Goal: Task Accomplishment & Management: Complete application form

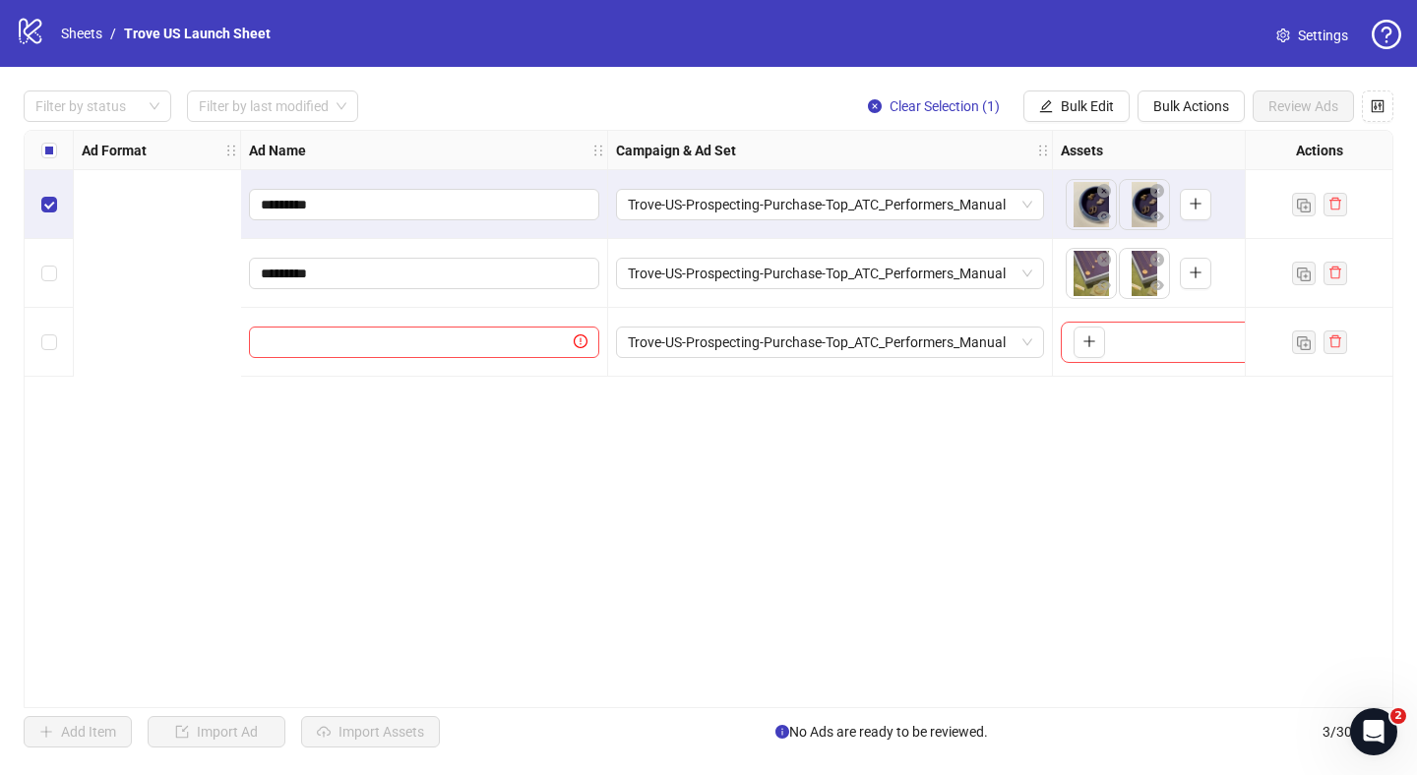
scroll to position [0, 843]
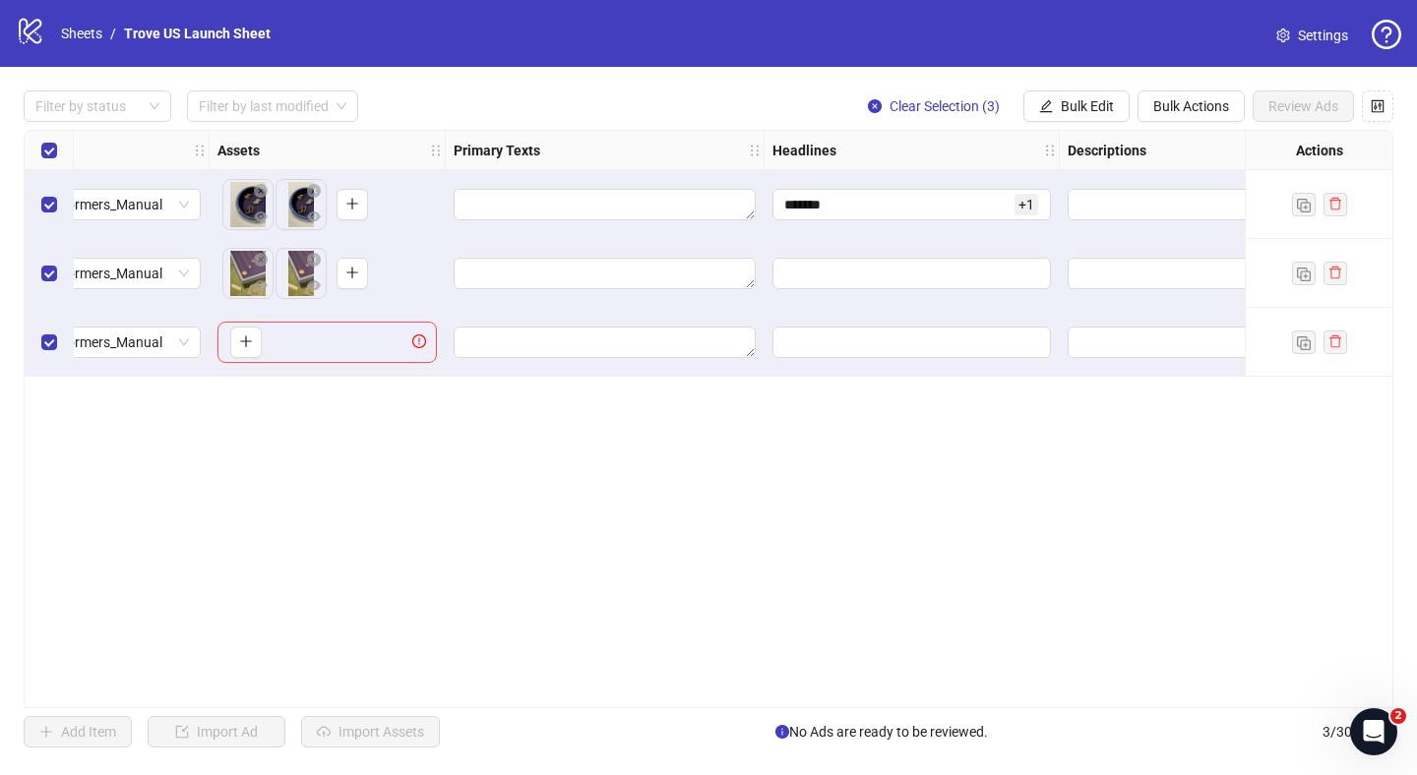
click at [320, 553] on div "Ad Format Ad Name Campaign & Ad Set Assets Primary Texts Headlines Descriptions…" at bounding box center [709, 419] width 1370 height 579
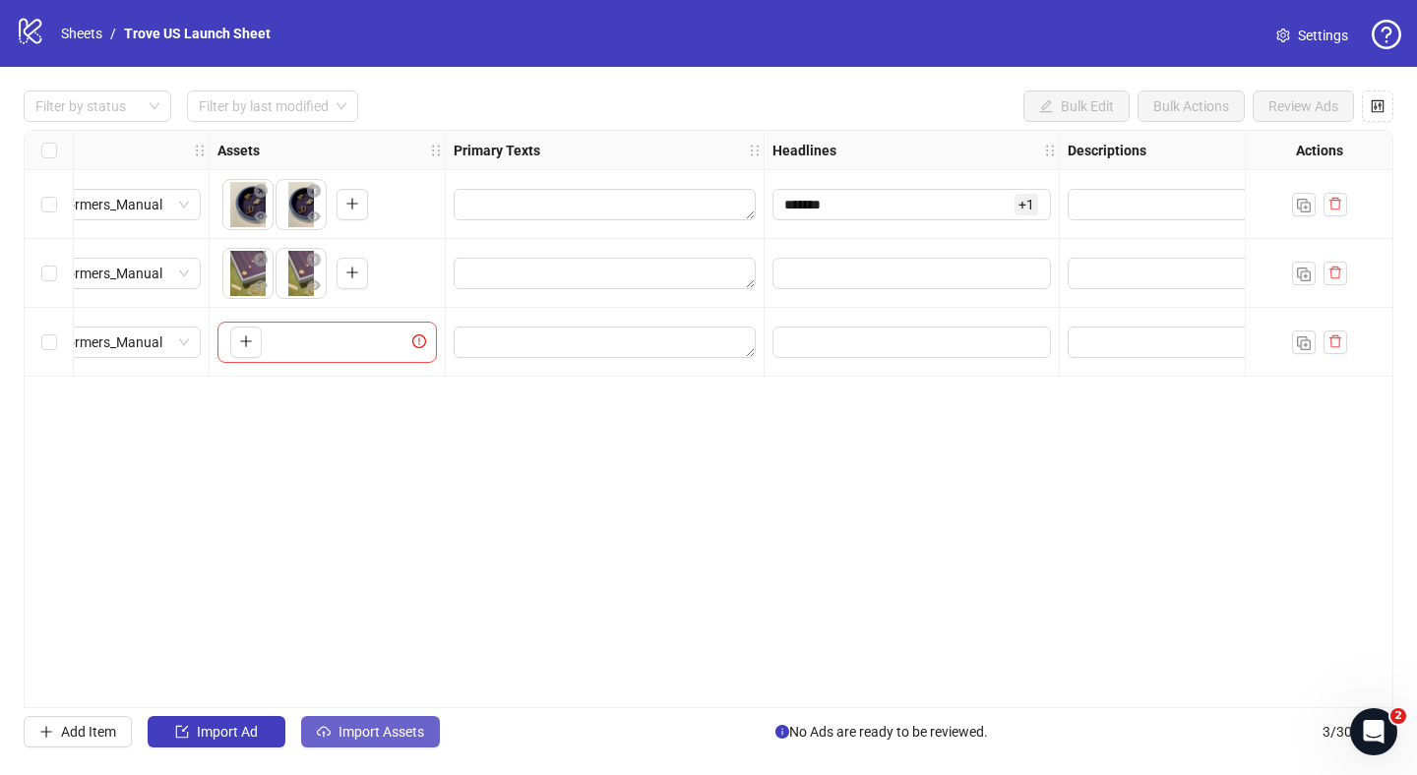
click at [357, 730] on span "Import Assets" at bounding box center [381, 732] width 86 height 16
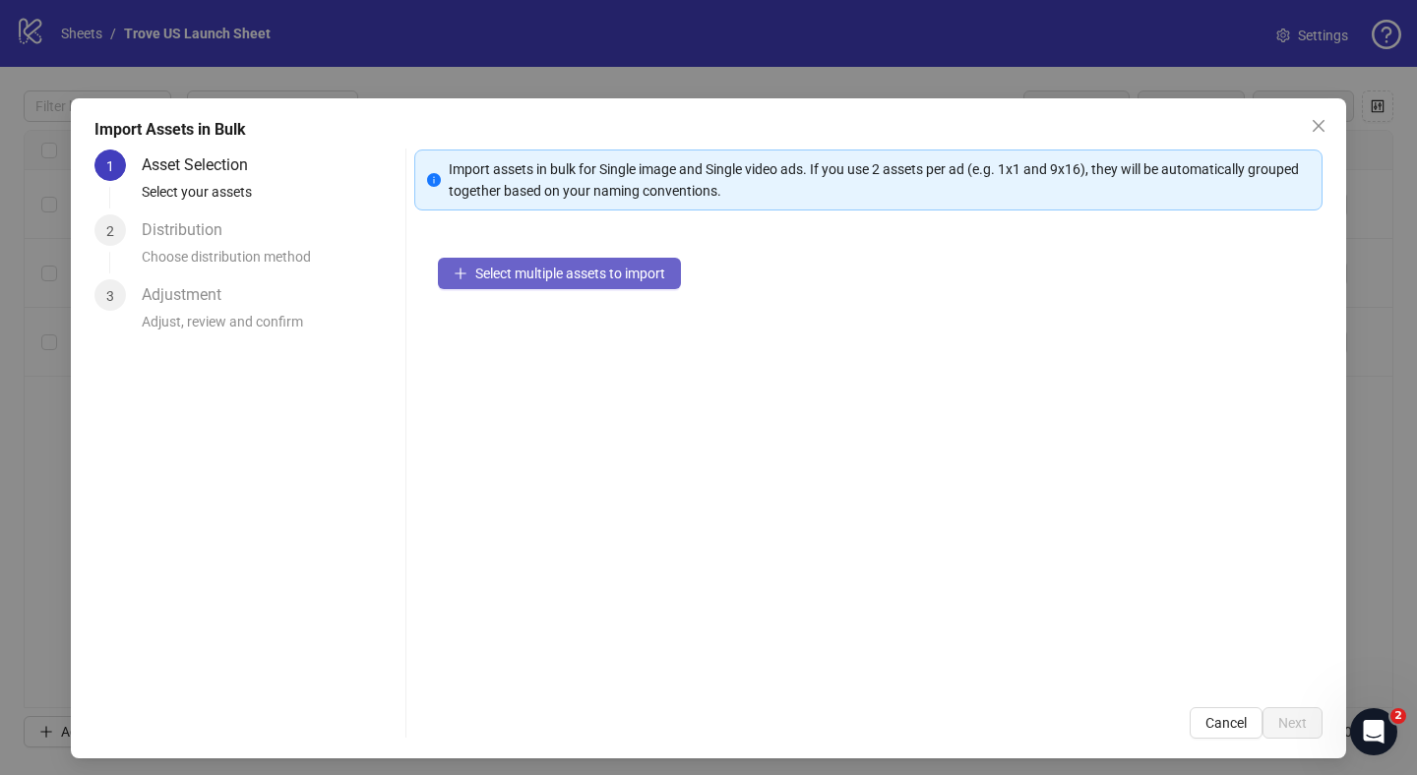
click at [575, 279] on span "Select multiple assets to import" at bounding box center [570, 274] width 190 height 16
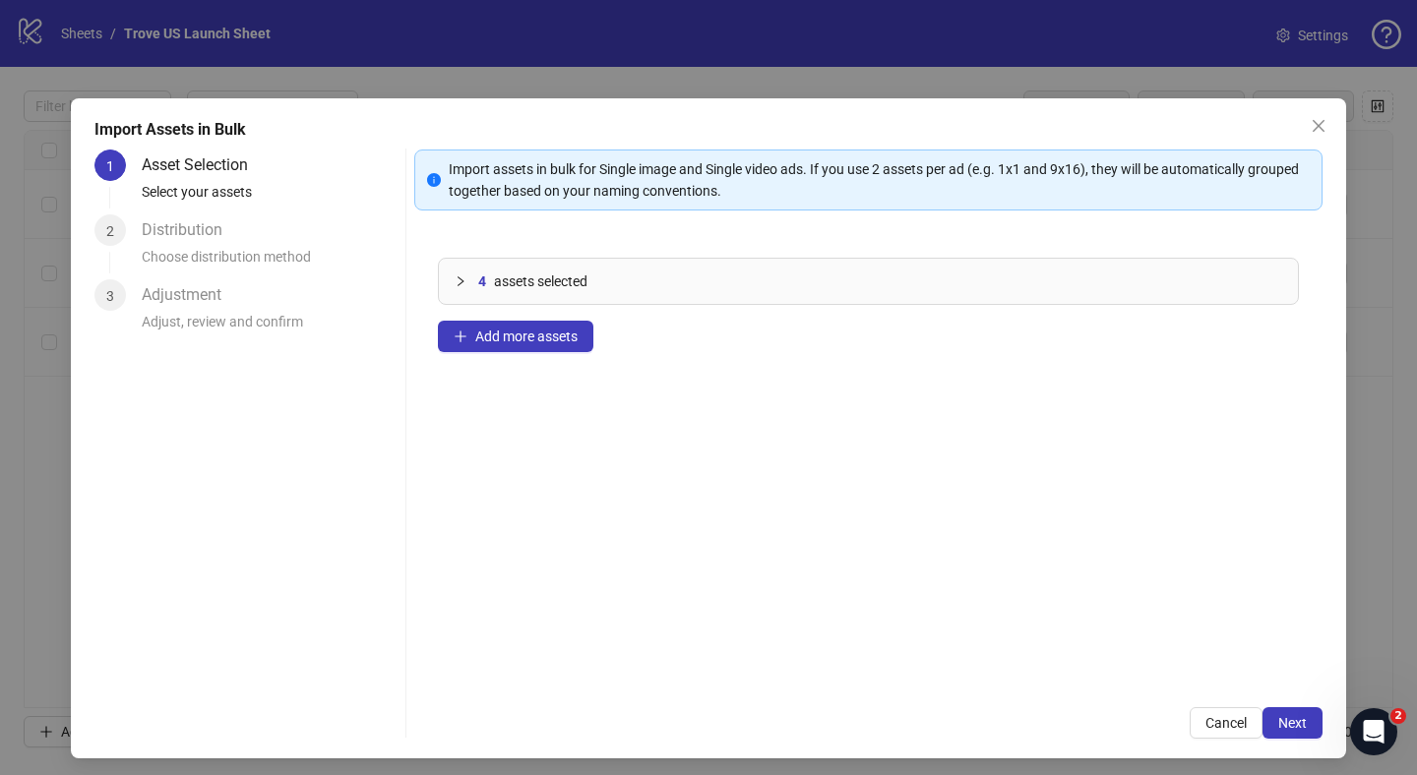
click at [465, 279] on icon "collapsed" at bounding box center [461, 282] width 12 height 12
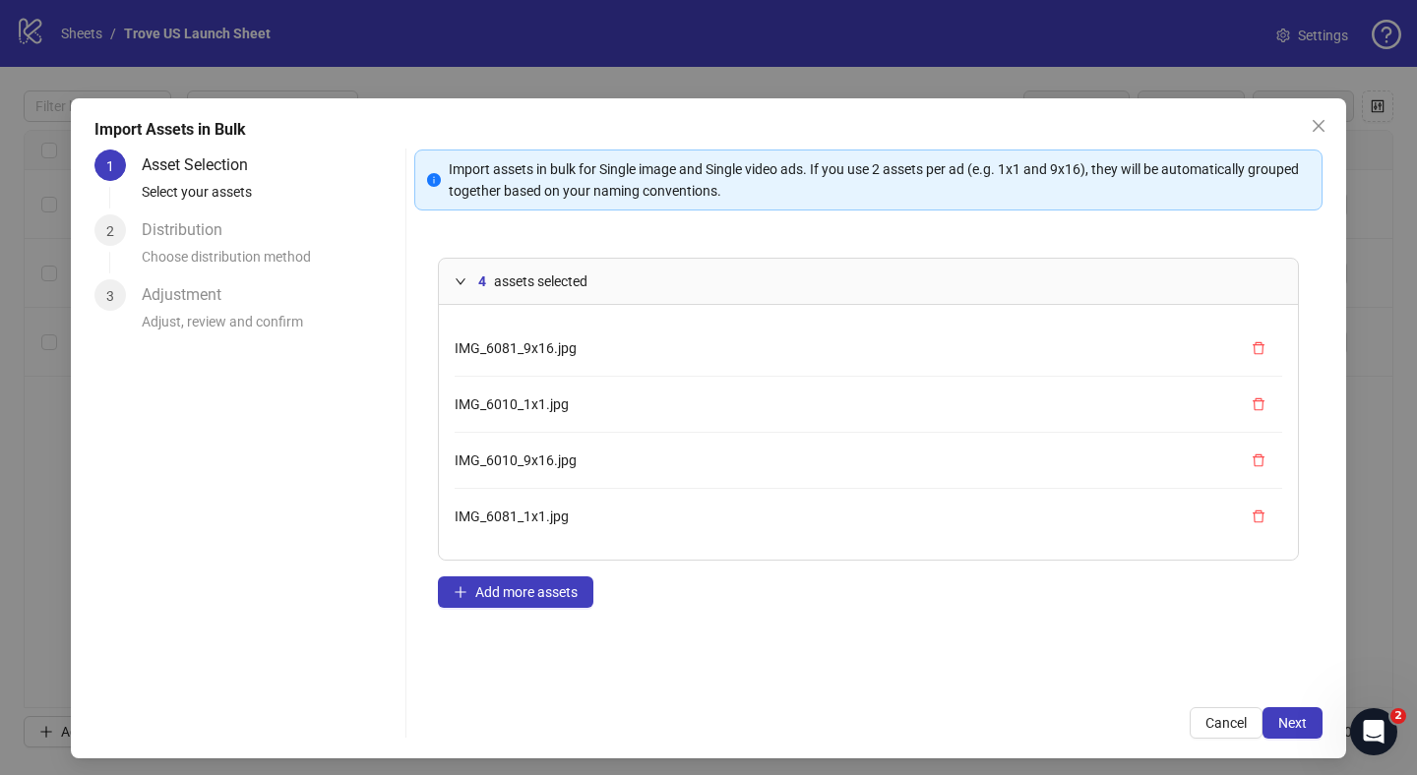
click at [465, 279] on icon "expanded" at bounding box center [461, 282] width 12 height 12
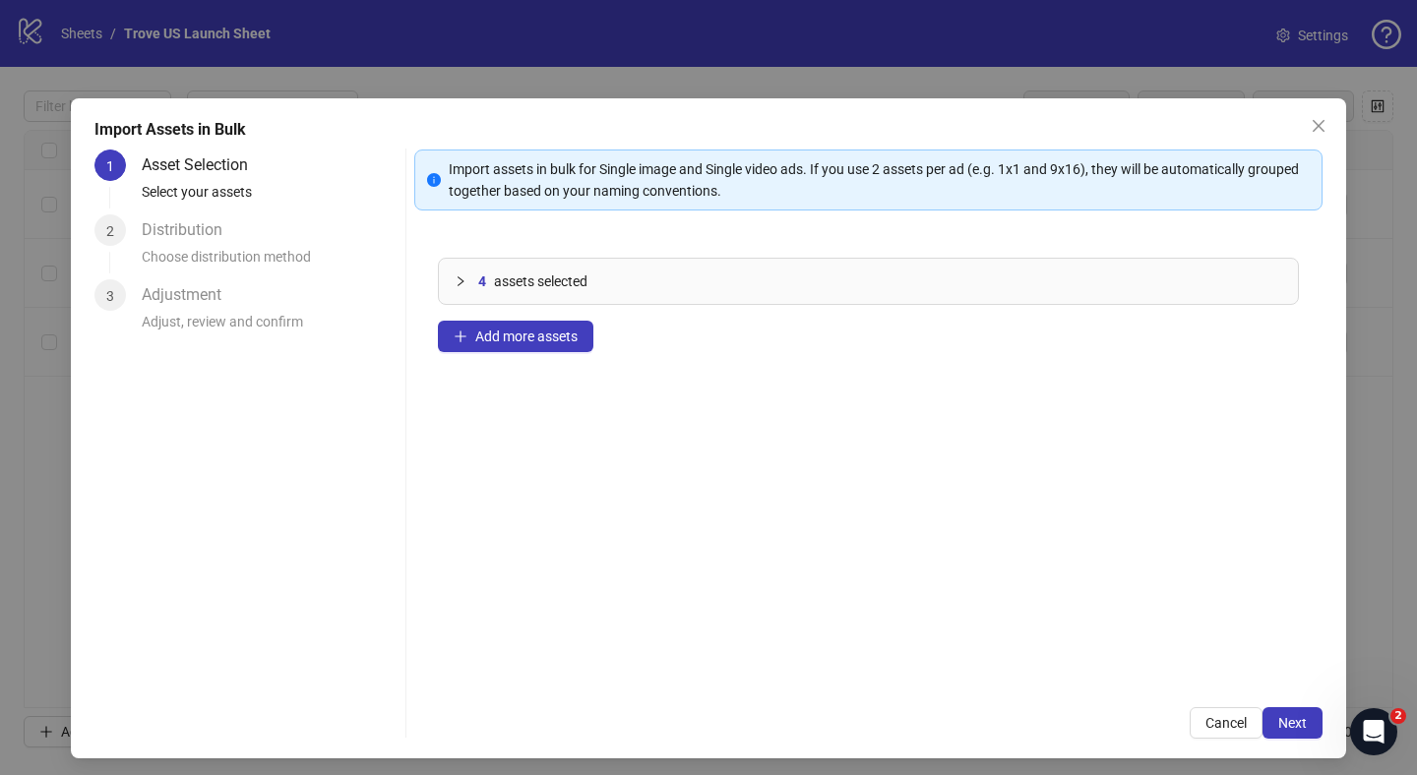
click at [465, 279] on icon "collapsed" at bounding box center [461, 282] width 12 height 12
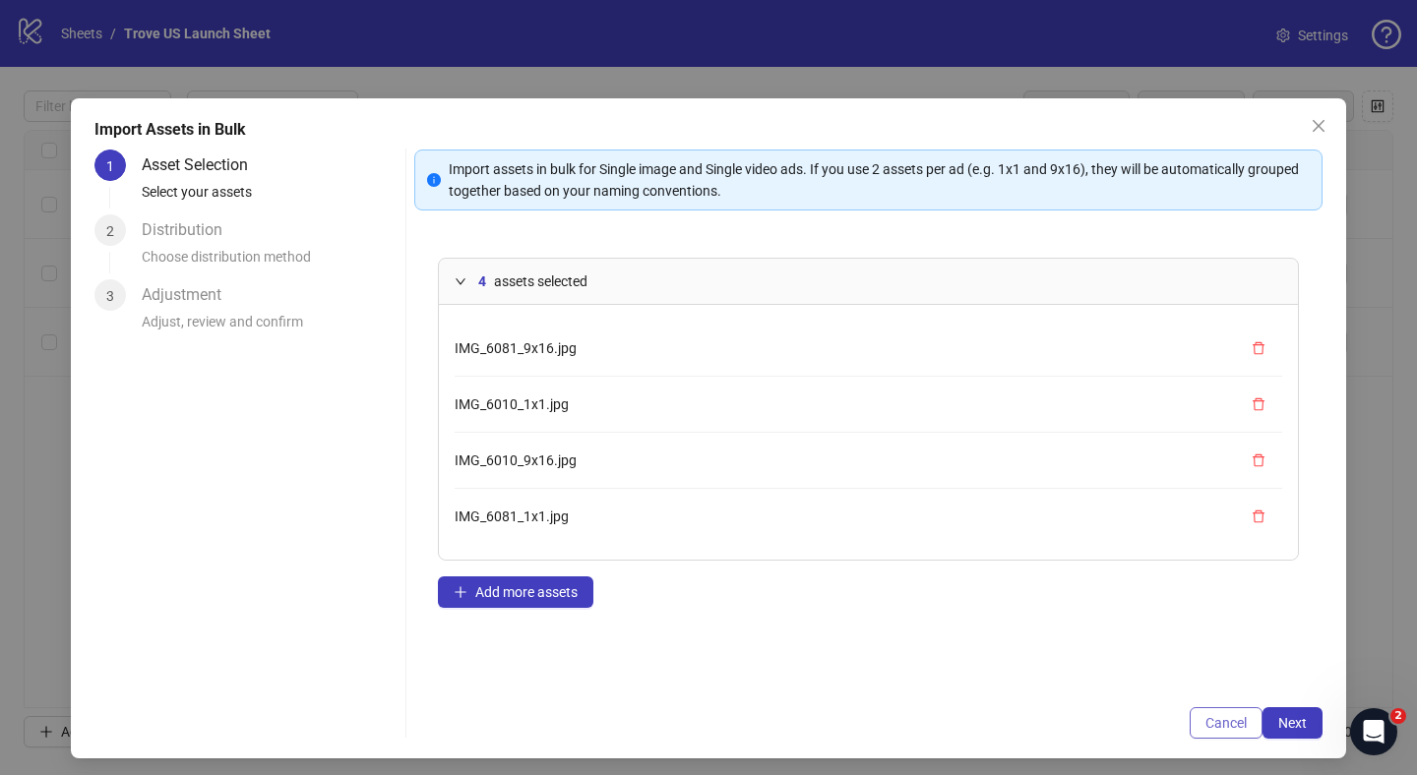
click at [1210, 719] on span "Cancel" at bounding box center [1225, 723] width 41 height 16
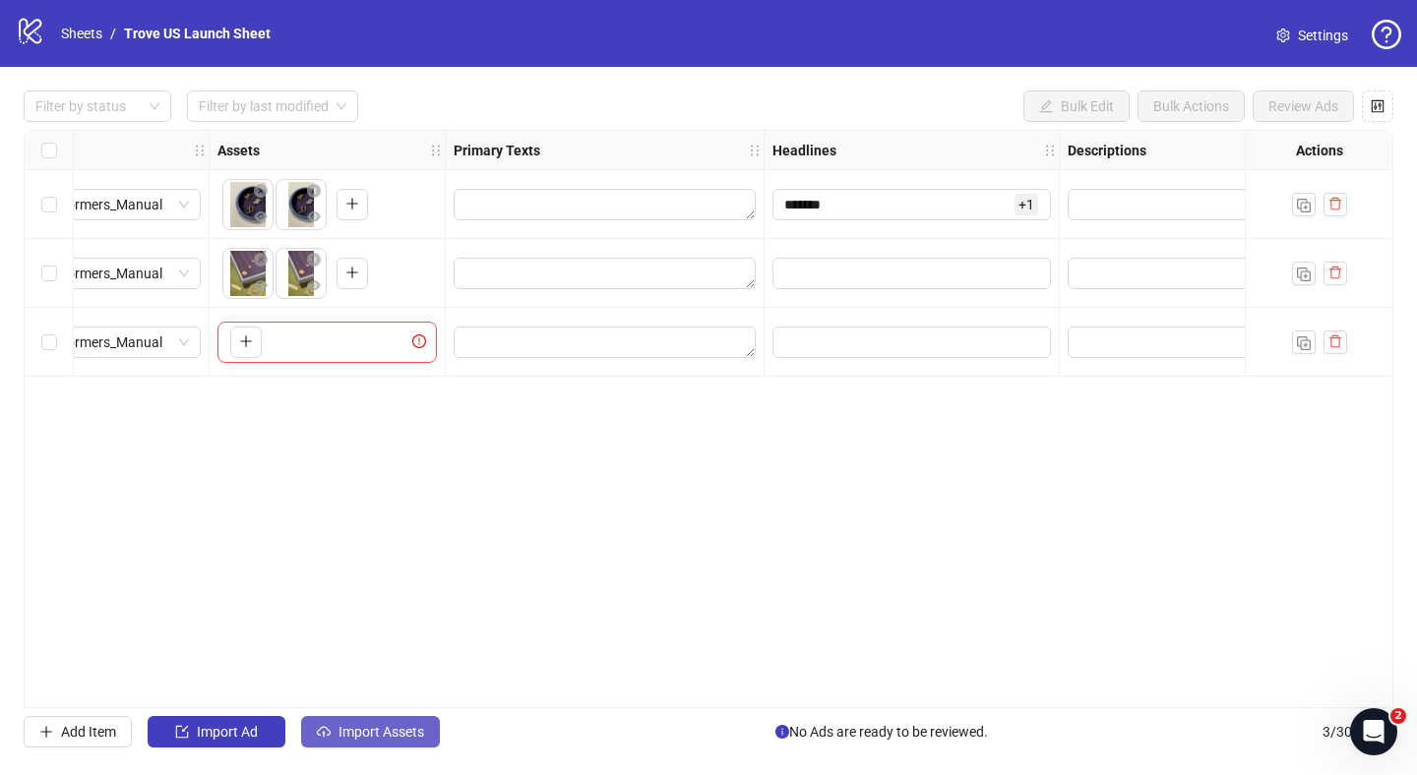
click at [402, 716] on button "Import Assets" at bounding box center [370, 731] width 139 height 31
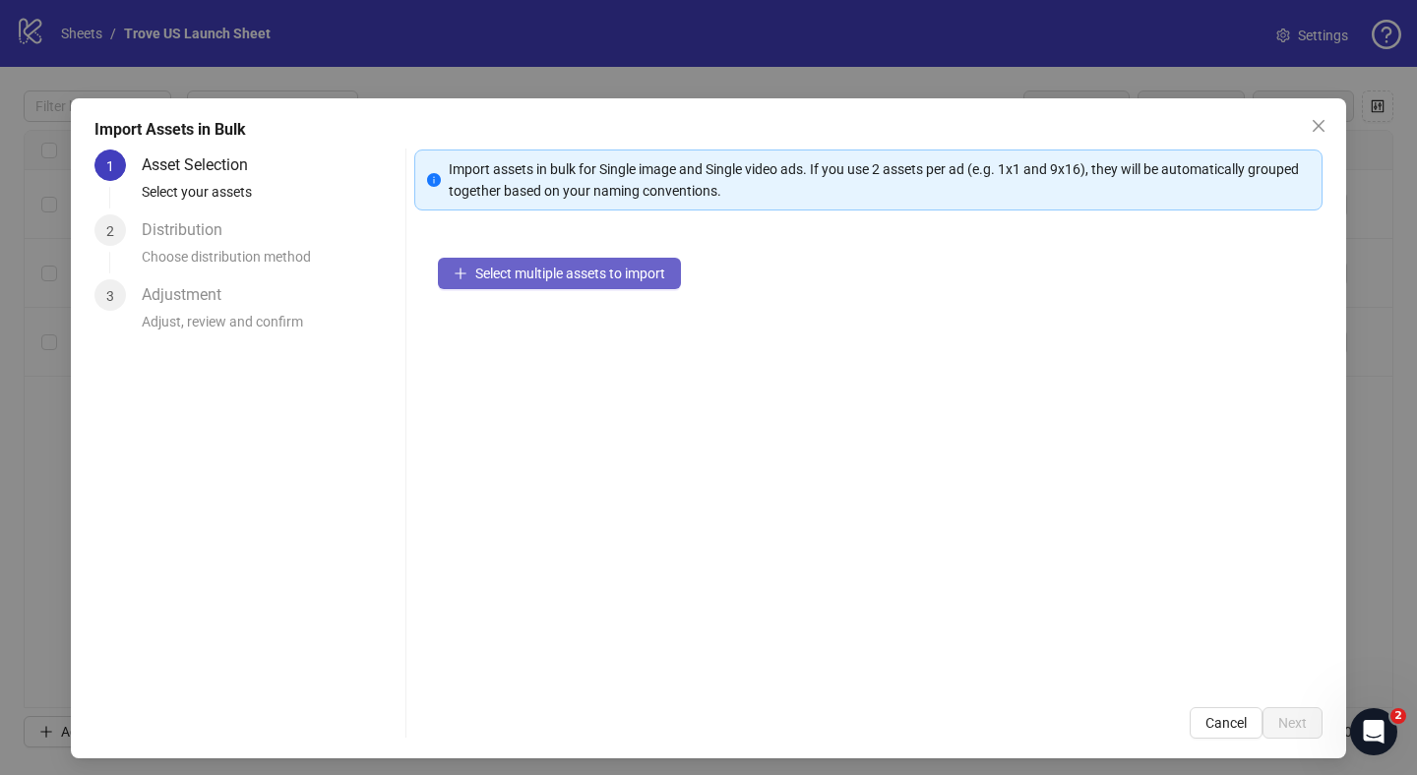
click at [567, 282] on button "Select multiple assets to import" at bounding box center [559, 273] width 243 height 31
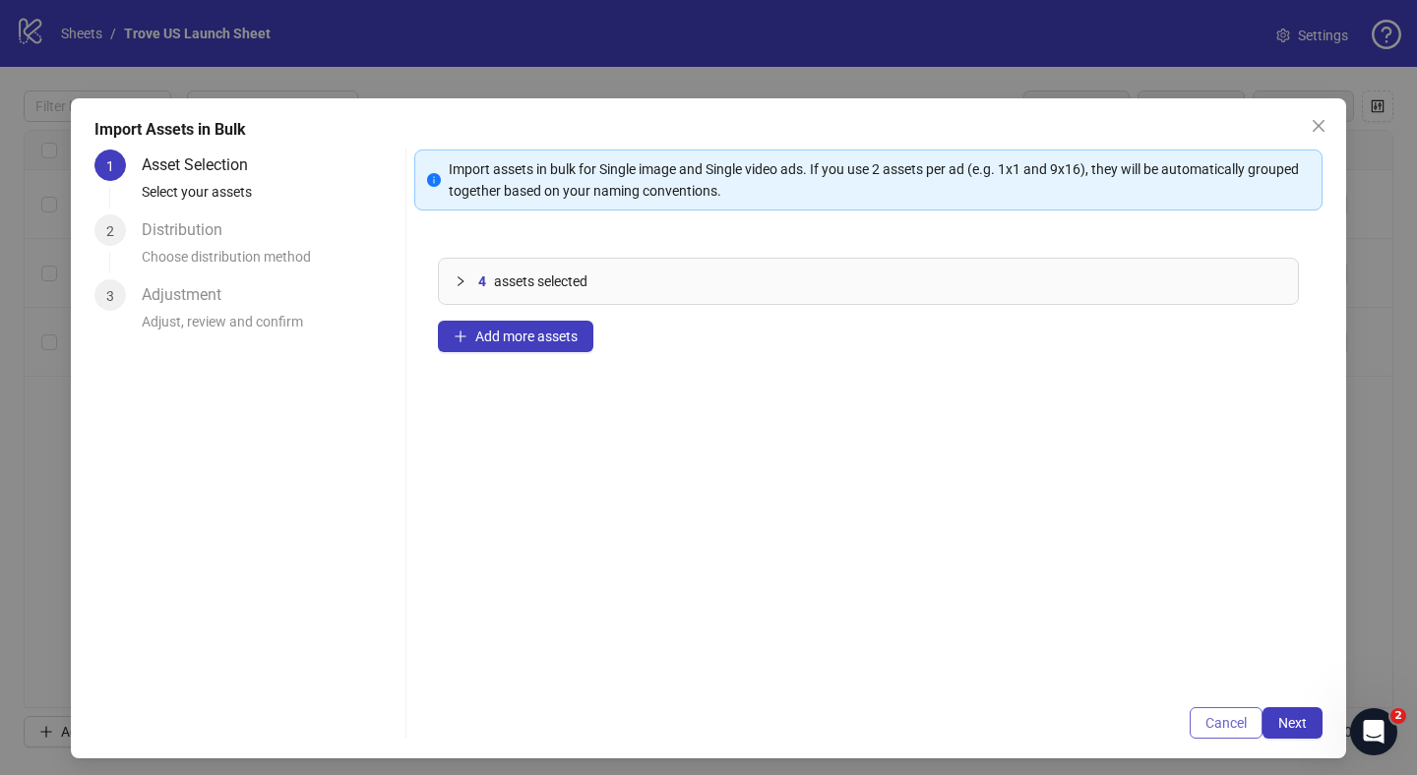
click at [1205, 715] on span "Cancel" at bounding box center [1225, 723] width 41 height 16
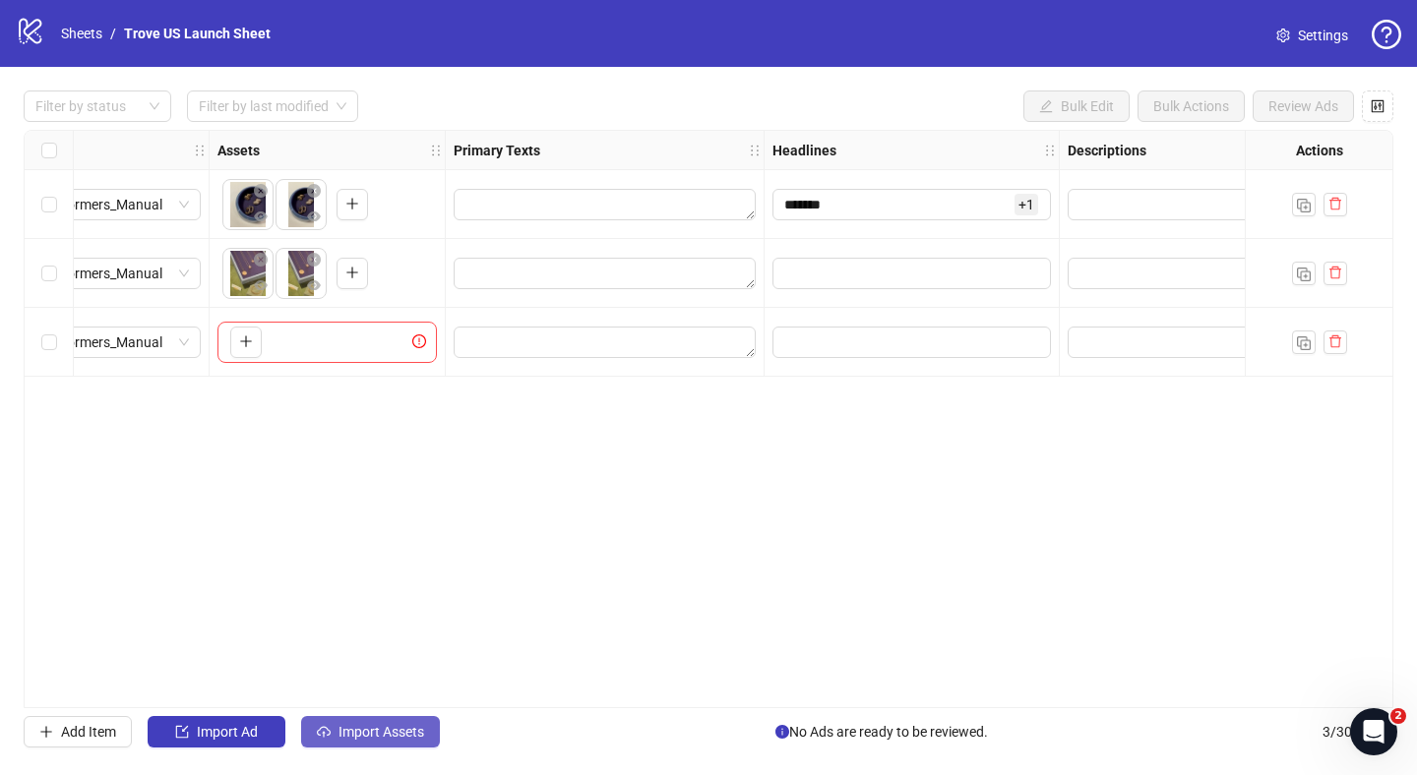
click at [415, 737] on span "Import Assets" at bounding box center [381, 732] width 86 height 16
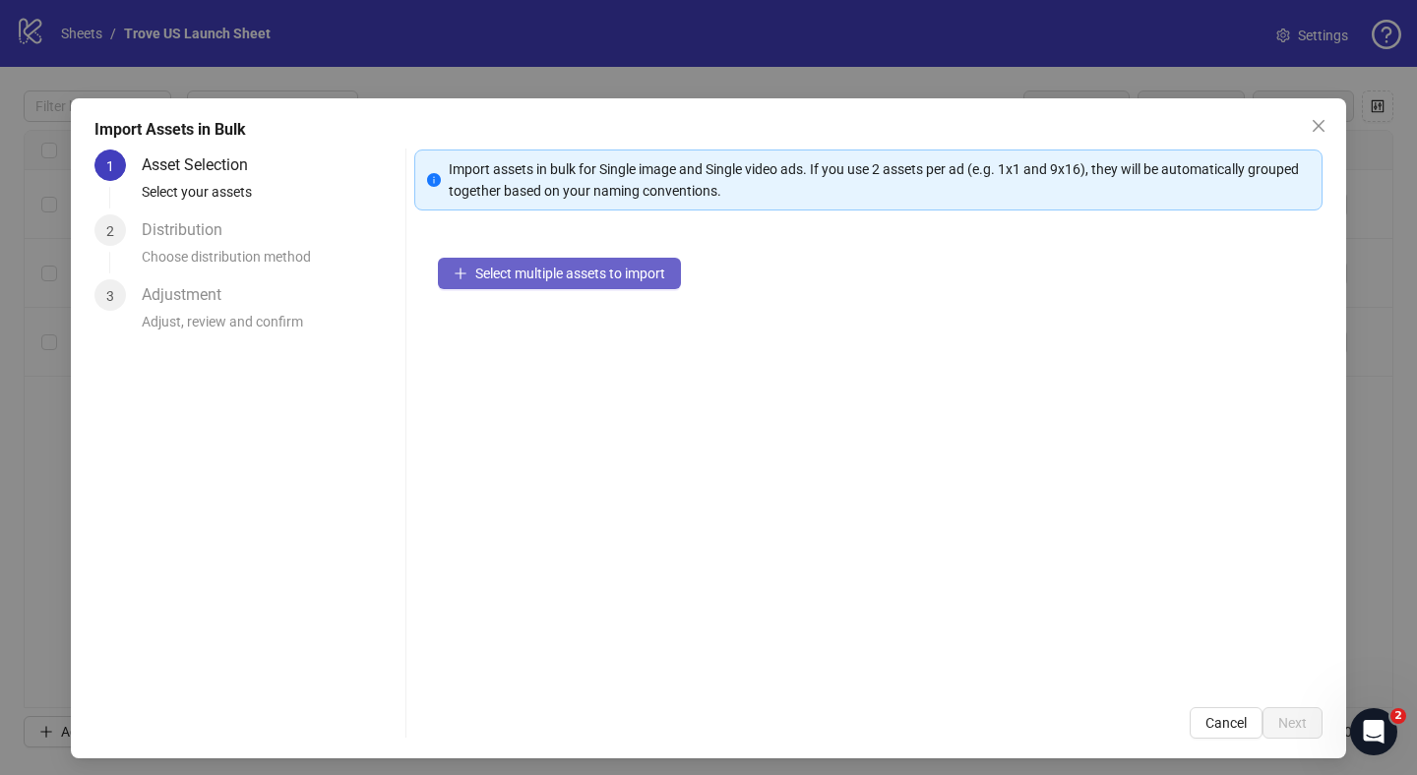
click at [615, 283] on button "Select multiple assets to import" at bounding box center [559, 273] width 243 height 31
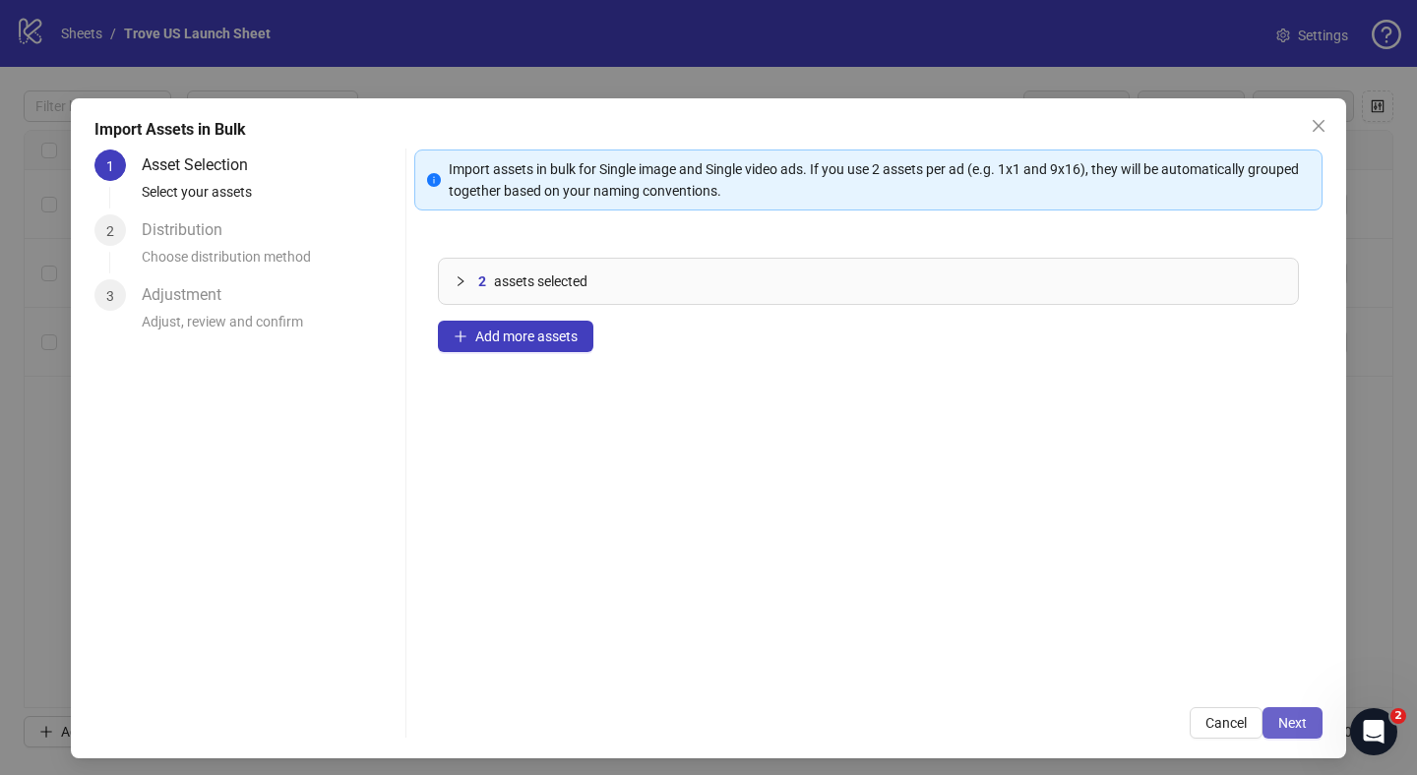
click at [1302, 726] on span "Next" at bounding box center [1292, 723] width 29 height 16
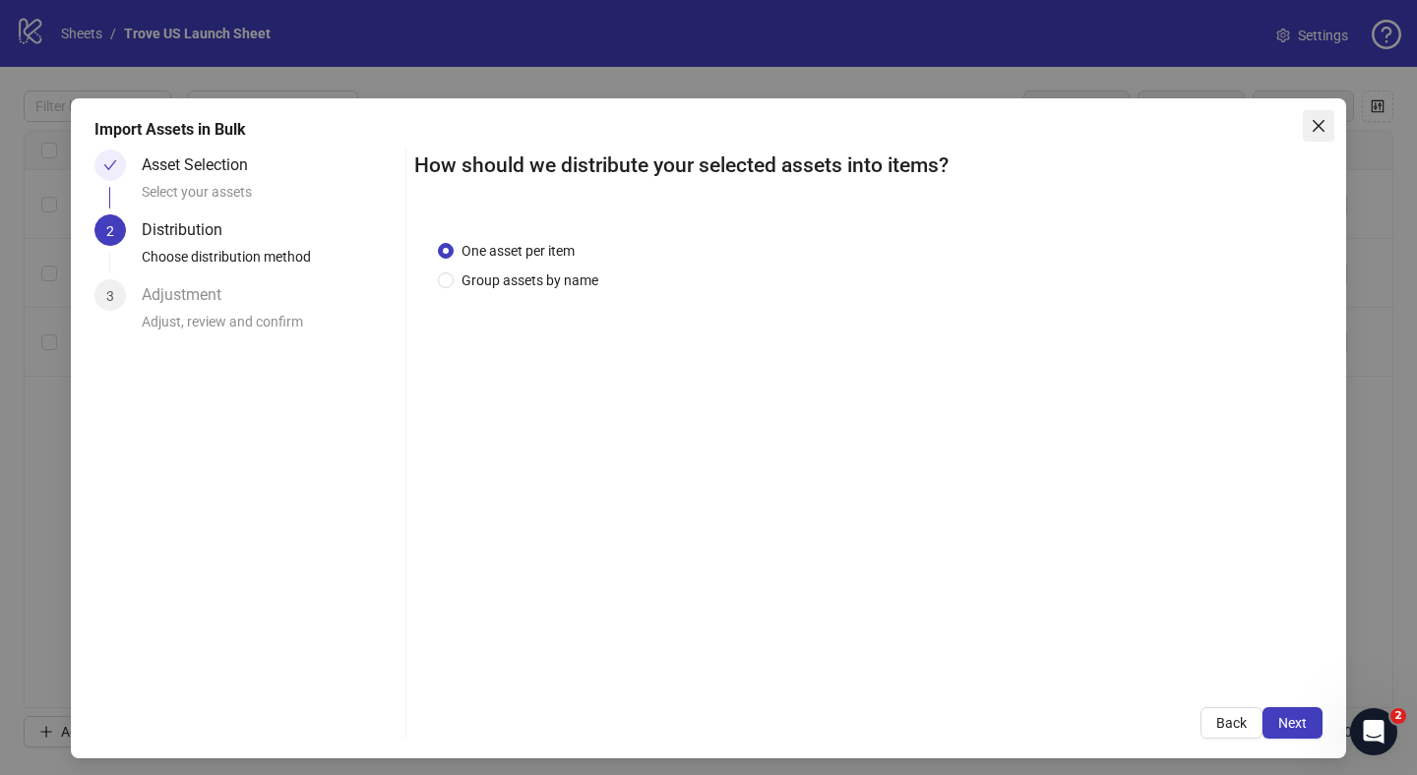
click at [1312, 138] on button "Close" at bounding box center [1318, 125] width 31 height 31
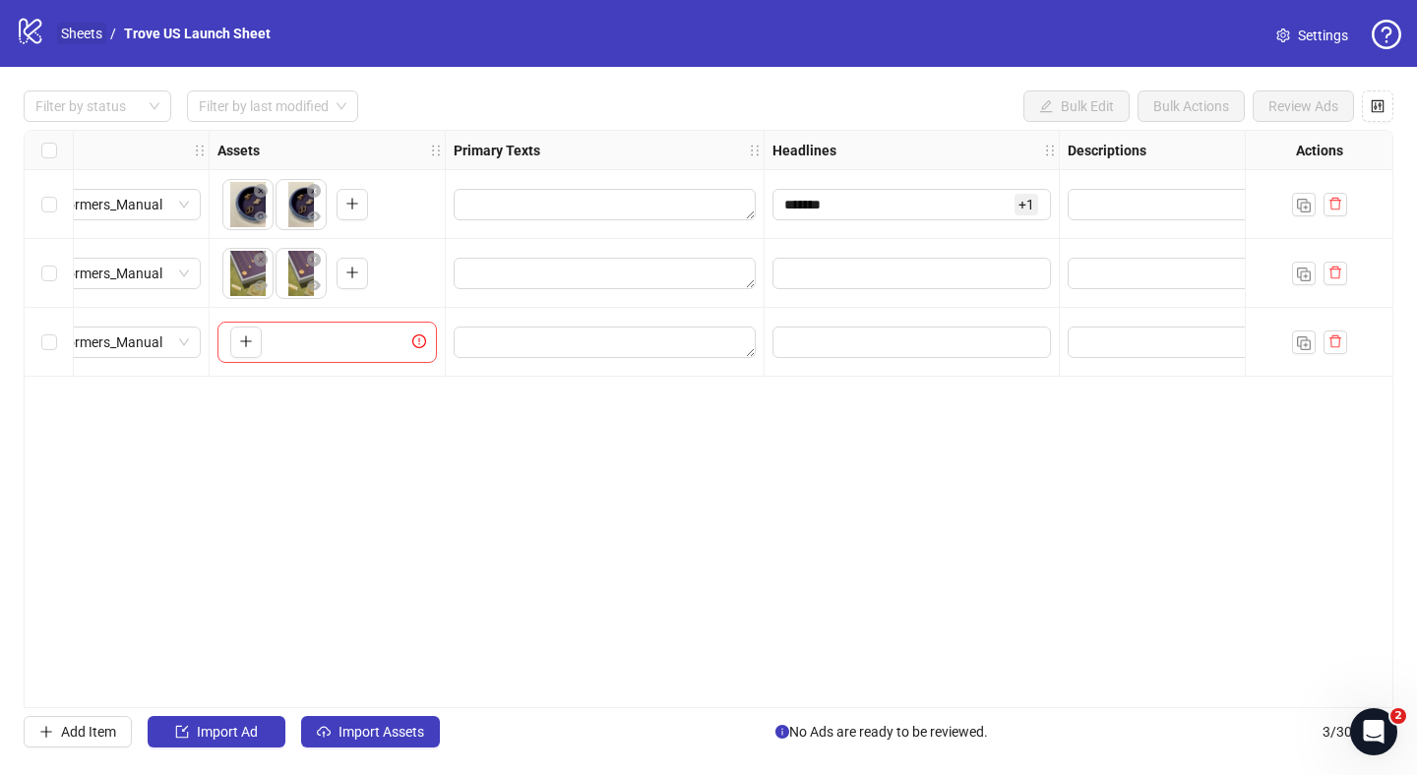
click at [72, 35] on link "Sheets" at bounding box center [81, 34] width 49 height 22
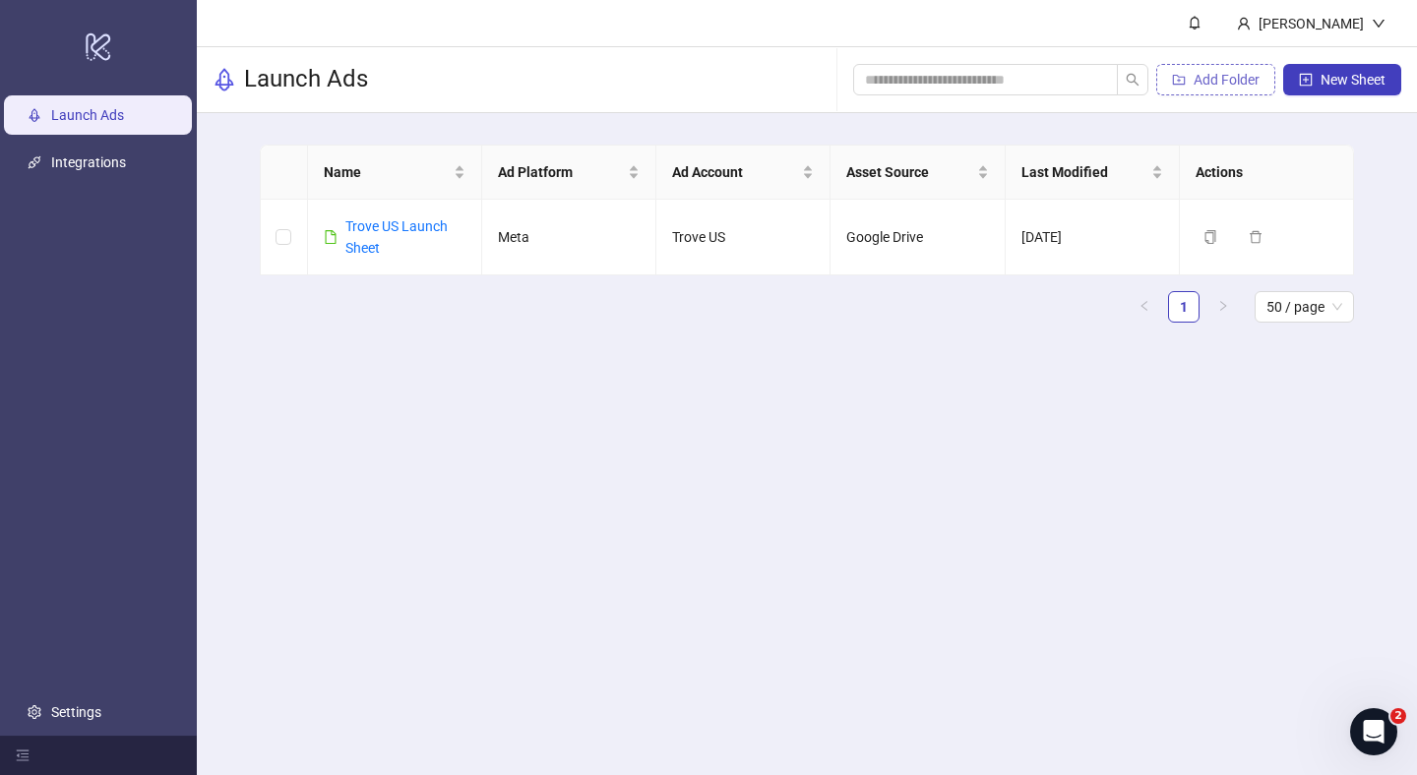
click at [1205, 91] on button "Add Folder" at bounding box center [1215, 79] width 119 height 31
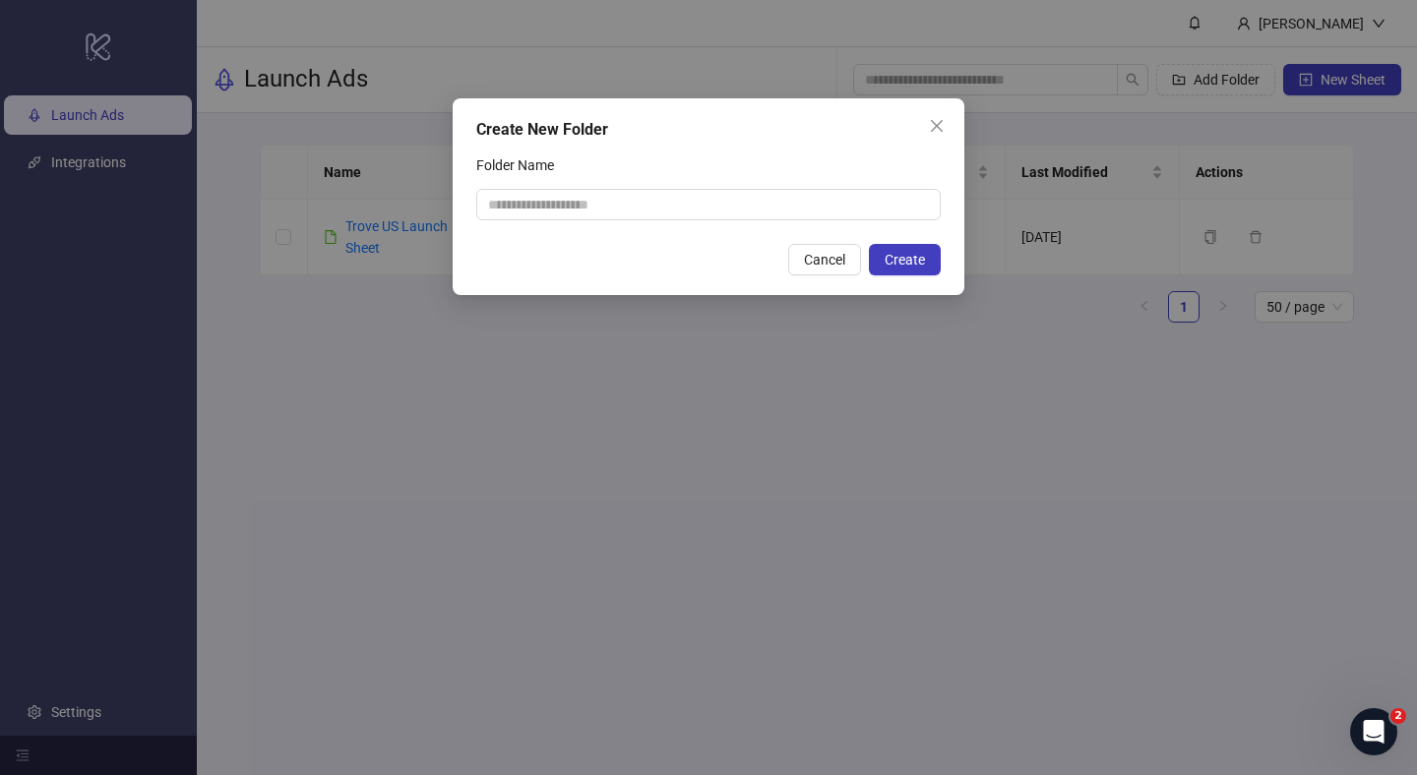
click at [808, 223] on div "Create New Folder Folder Name Cancel Create" at bounding box center [709, 196] width 512 height 197
click at [814, 205] on input "Folder Name" at bounding box center [708, 204] width 464 height 31
click at [848, 350] on div "Create New Folder Folder Name Cancel Create" at bounding box center [708, 387] width 1417 height 775
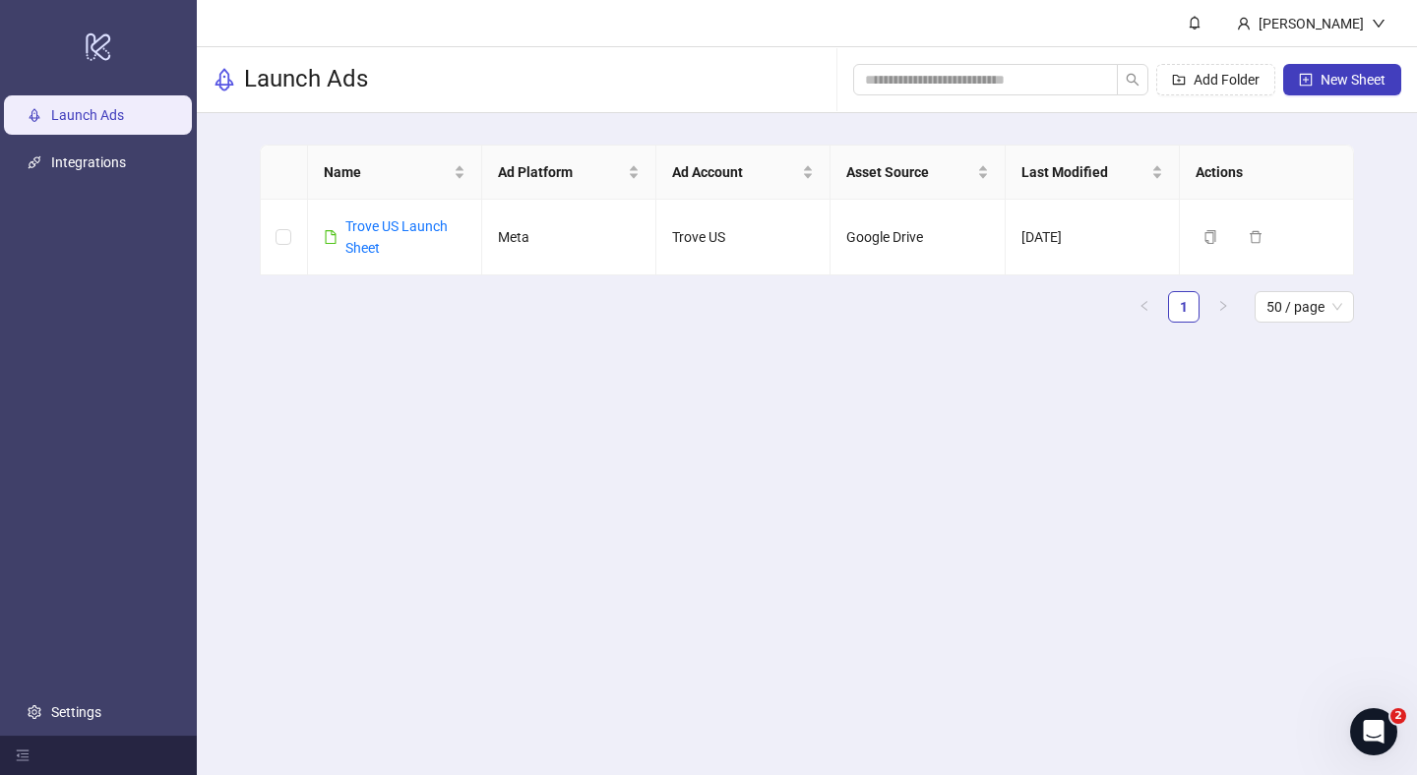
click at [1361, 95] on div "Add Folder New Sheet" at bounding box center [1127, 79] width 548 height 63
click at [1361, 87] on button "New Sheet" at bounding box center [1342, 79] width 118 height 31
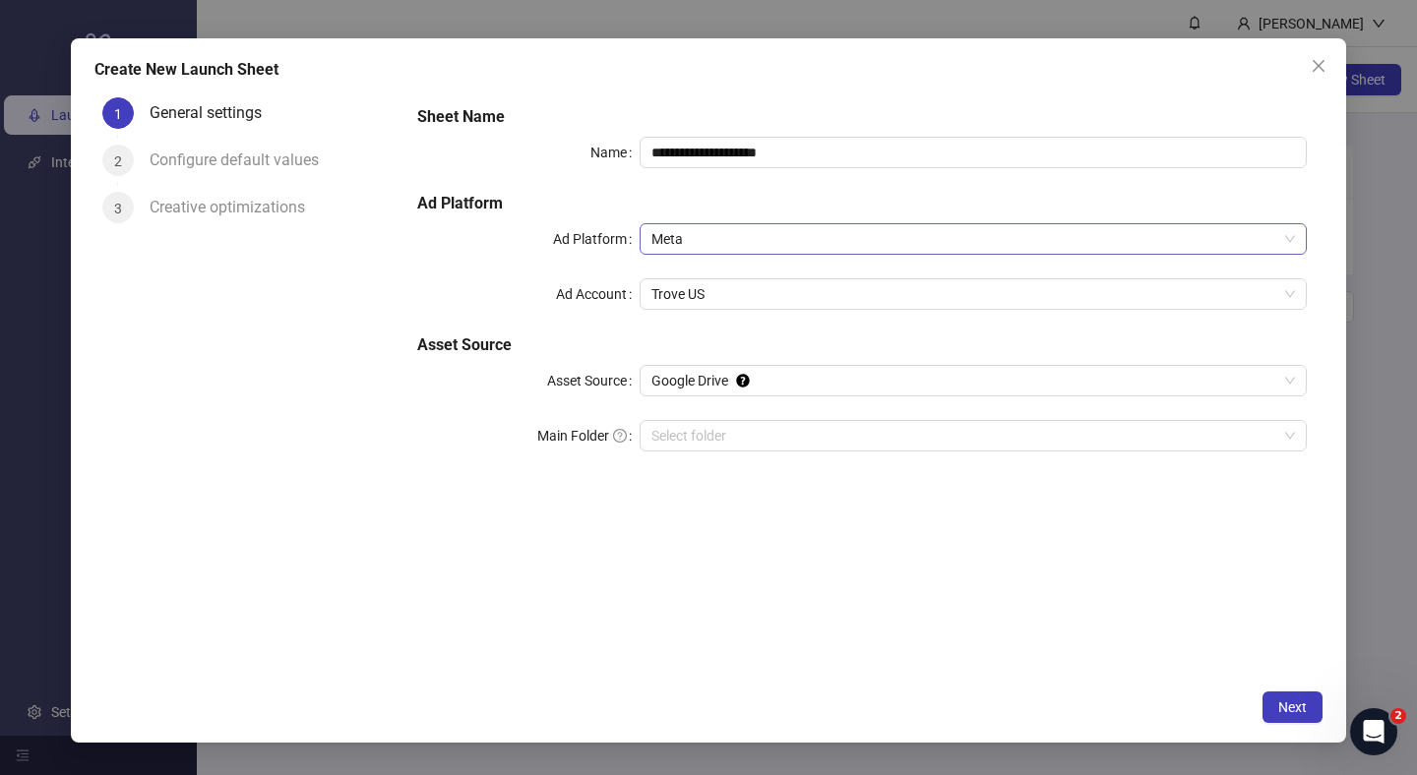
click at [1172, 240] on span "Meta" at bounding box center [973, 239] width 644 height 30
click at [1203, 189] on div "**********" at bounding box center [861, 290] width 905 height 386
click at [1294, 705] on span "Next" at bounding box center [1292, 708] width 29 height 16
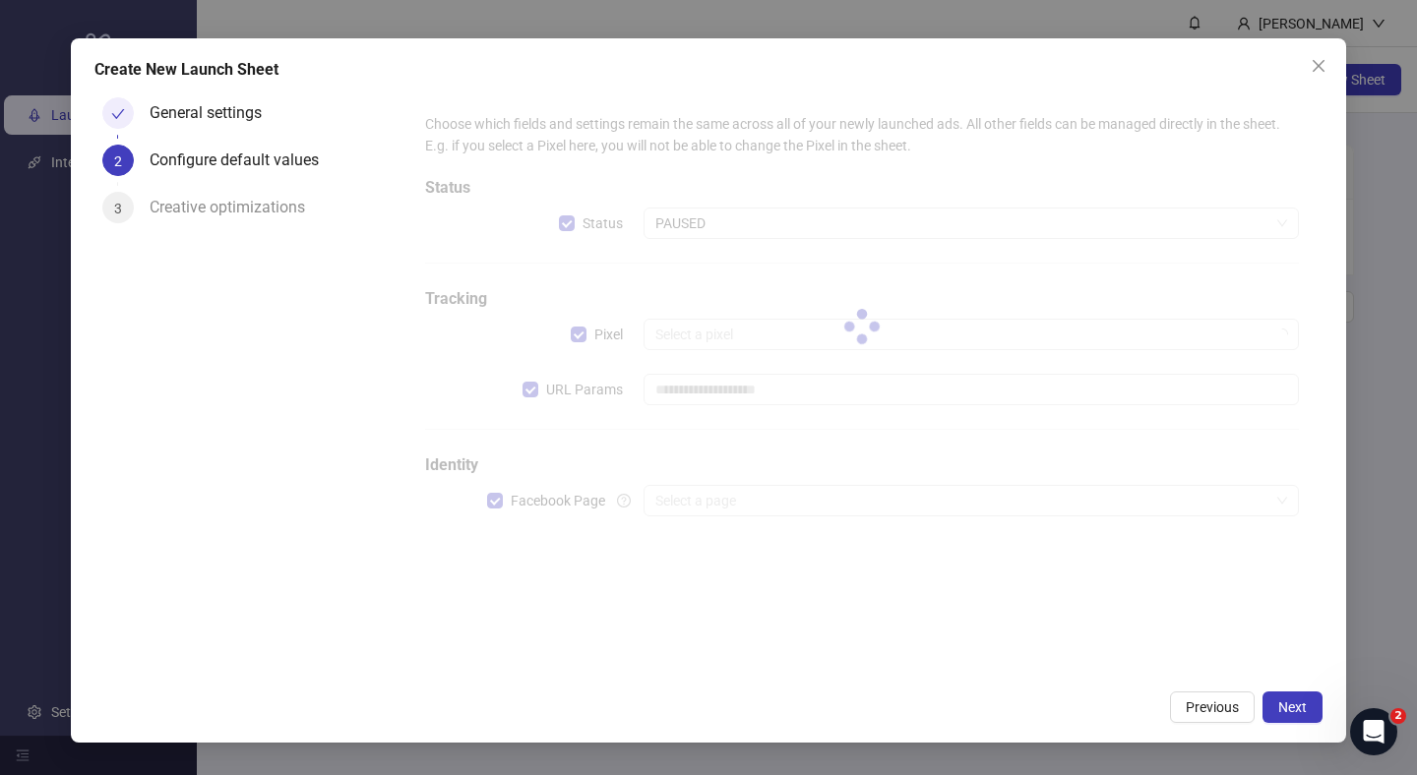
type input "**********"
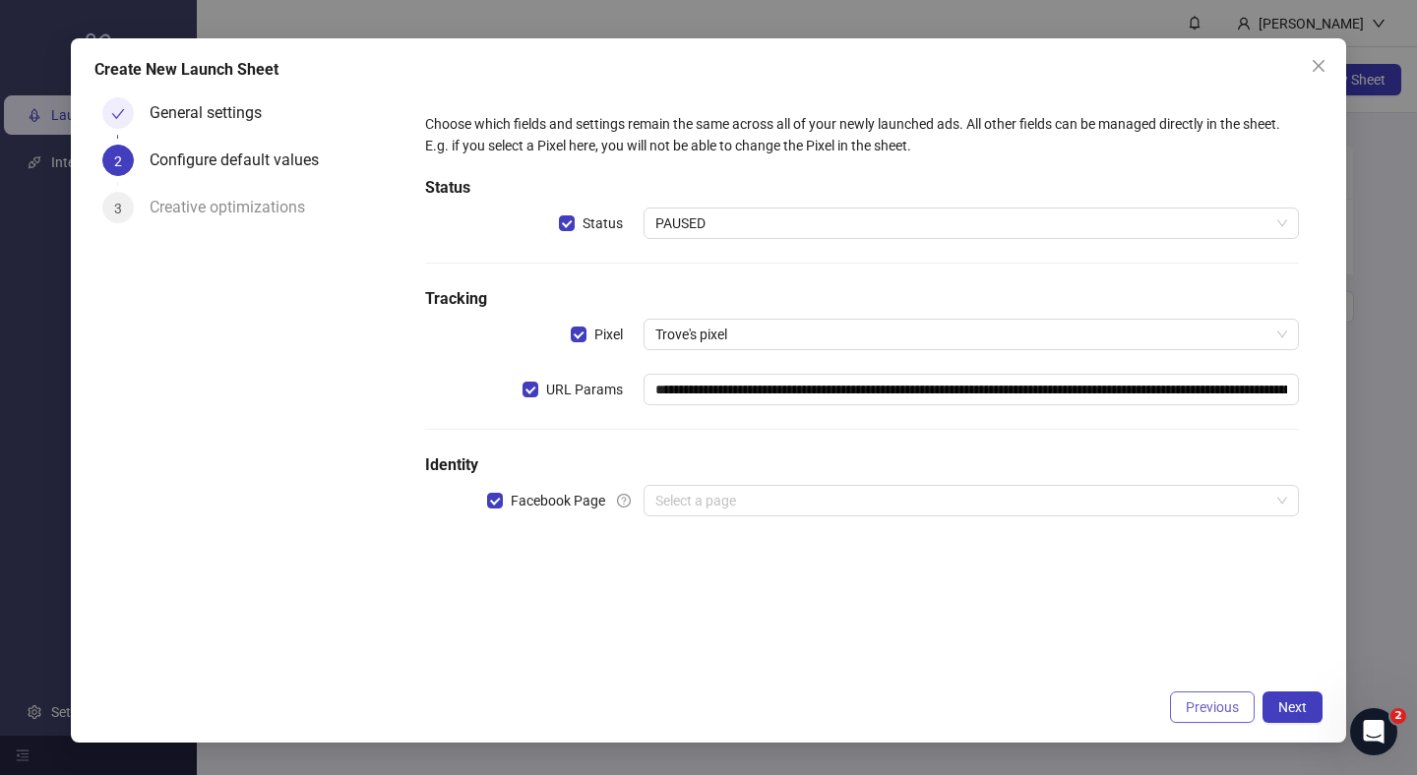
click at [1199, 706] on span "Previous" at bounding box center [1212, 708] width 53 height 16
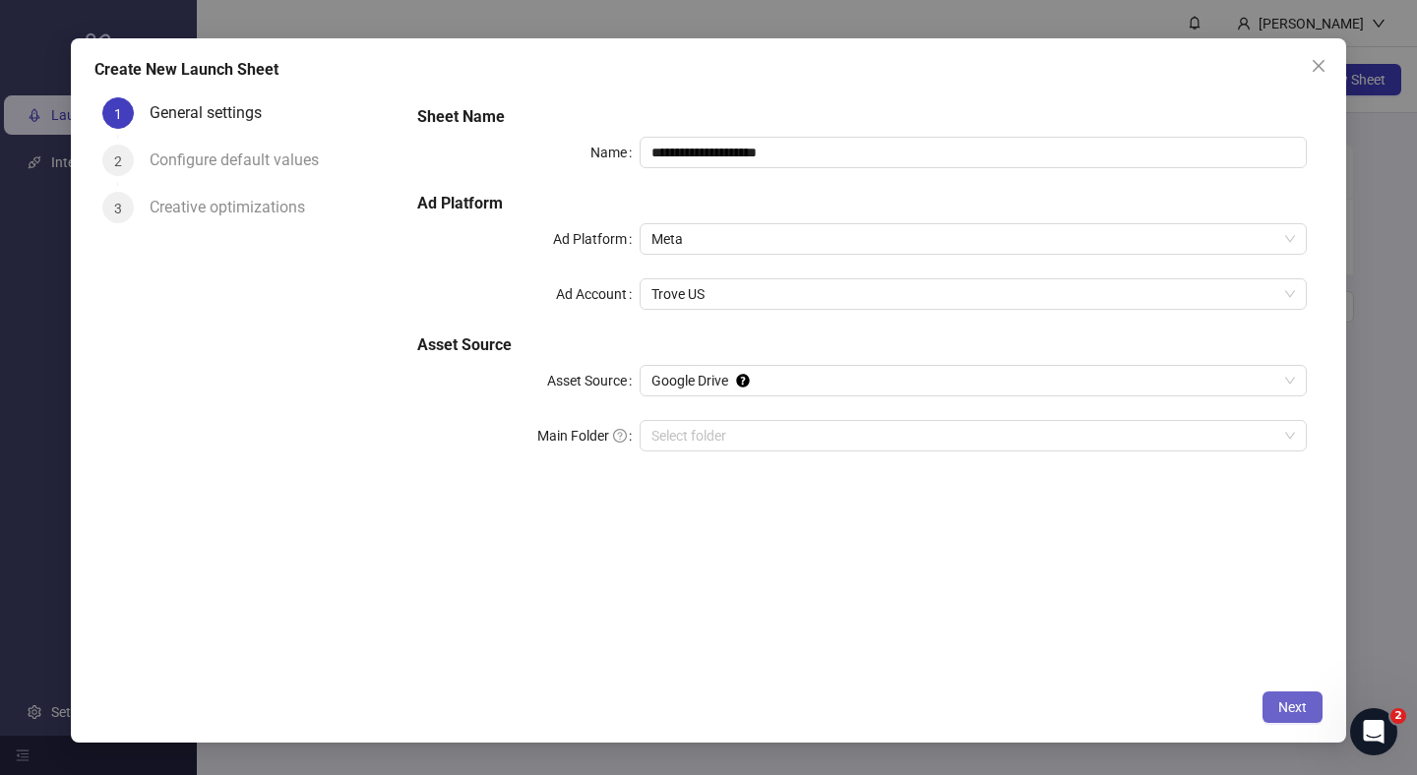
click at [1301, 716] on button "Next" at bounding box center [1292, 707] width 60 height 31
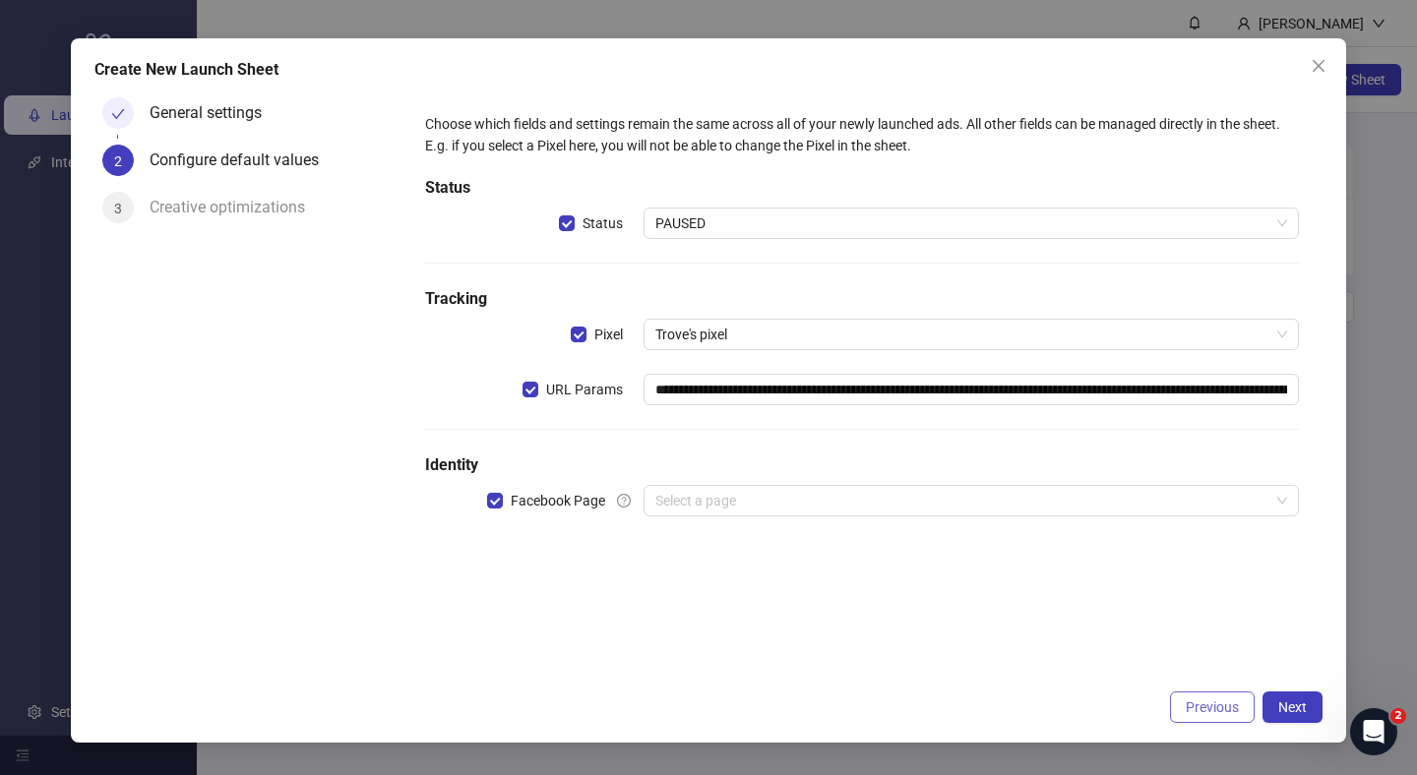
click at [1225, 694] on button "Previous" at bounding box center [1212, 707] width 85 height 31
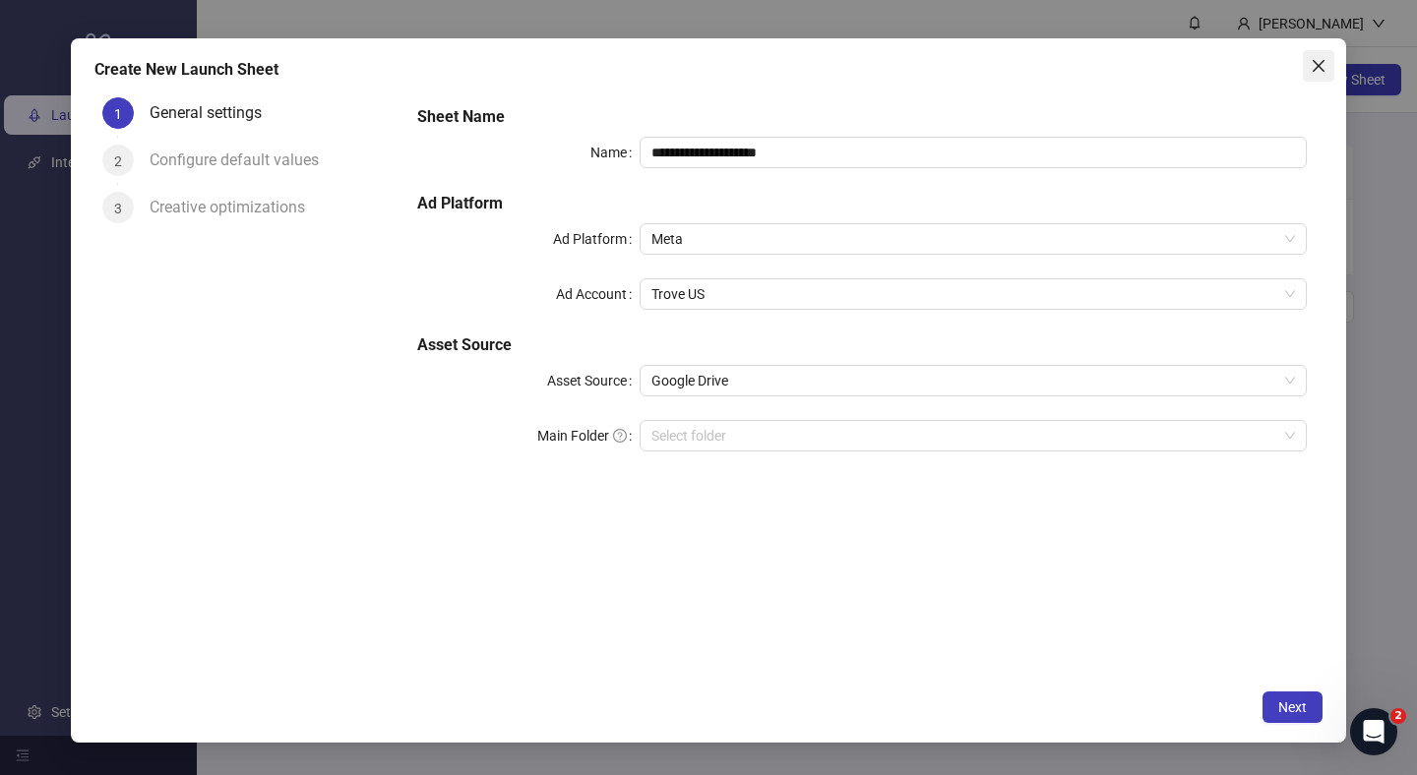
click at [1323, 68] on icon "close" at bounding box center [1319, 66] width 16 height 16
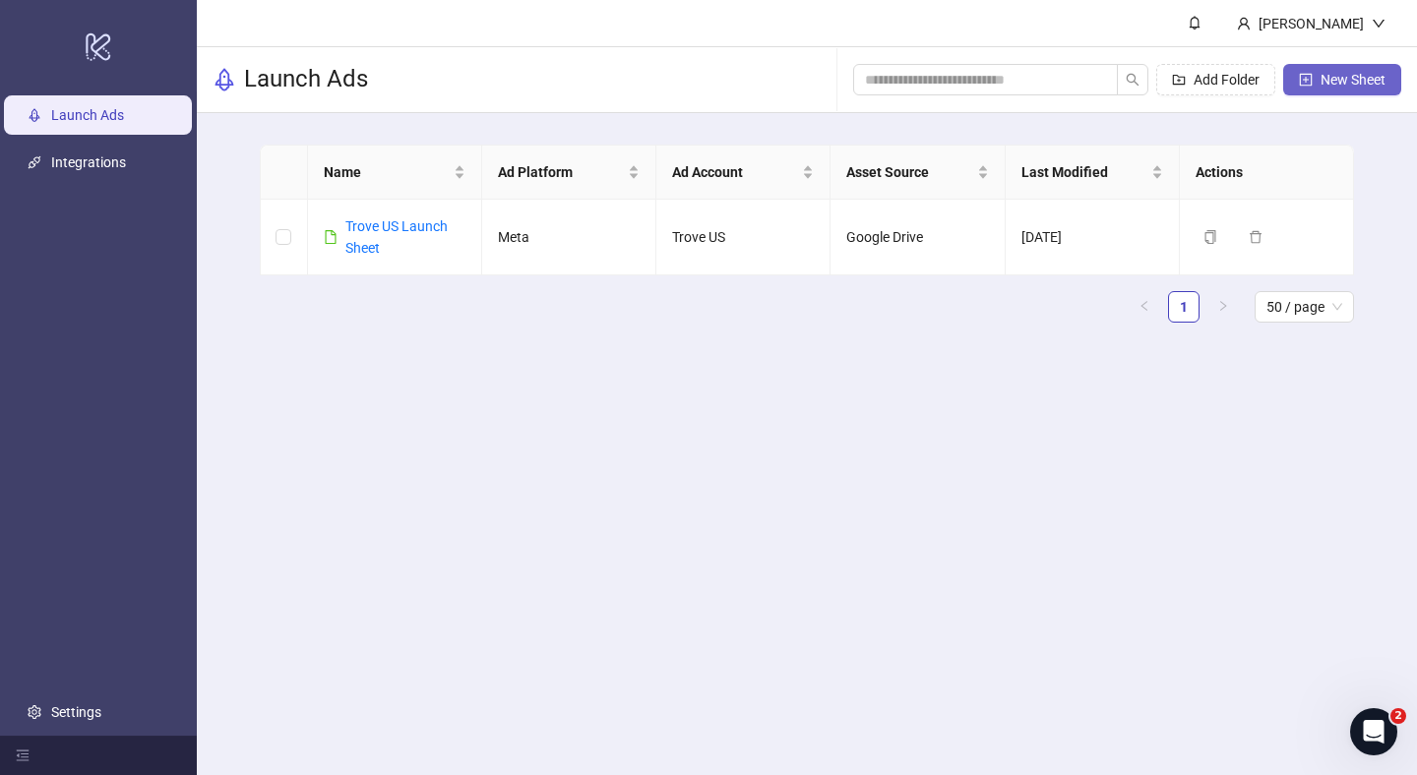
click at [1377, 88] on button "New Sheet" at bounding box center [1342, 79] width 118 height 31
type input "**********"
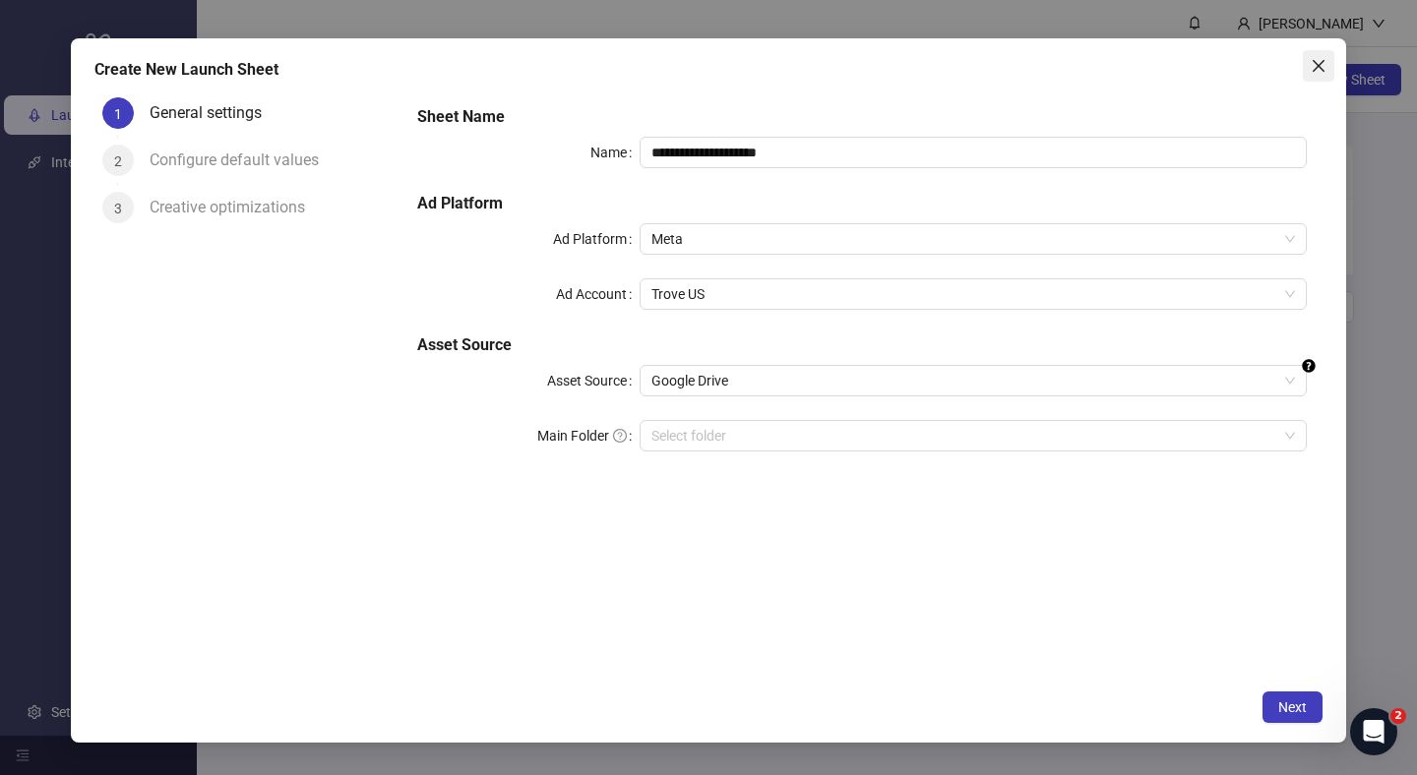
click at [1318, 61] on icon "close" at bounding box center [1319, 66] width 16 height 16
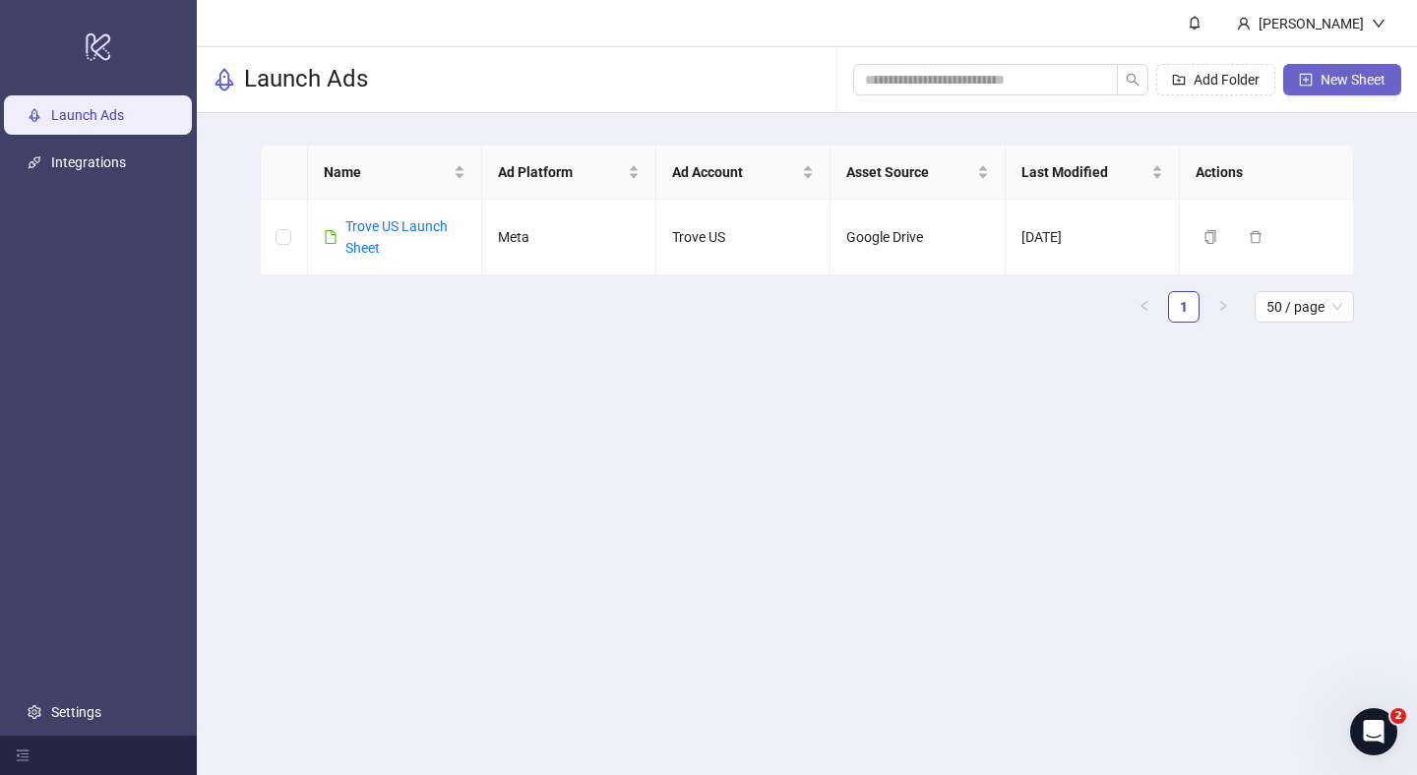
click at [1305, 86] on span "button" at bounding box center [1306, 80] width 14 height 16
type input "**********"
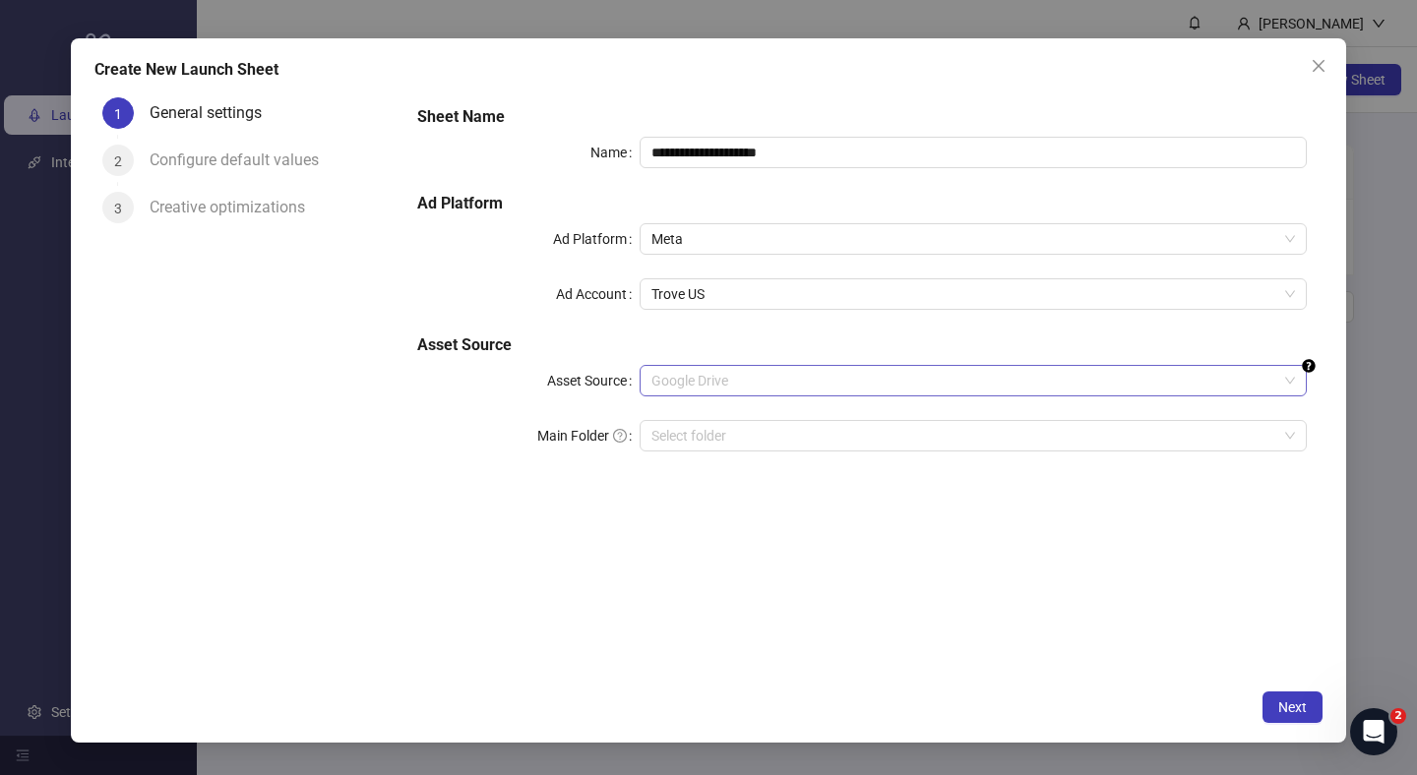
click at [896, 387] on span "Google Drive" at bounding box center [973, 381] width 644 height 30
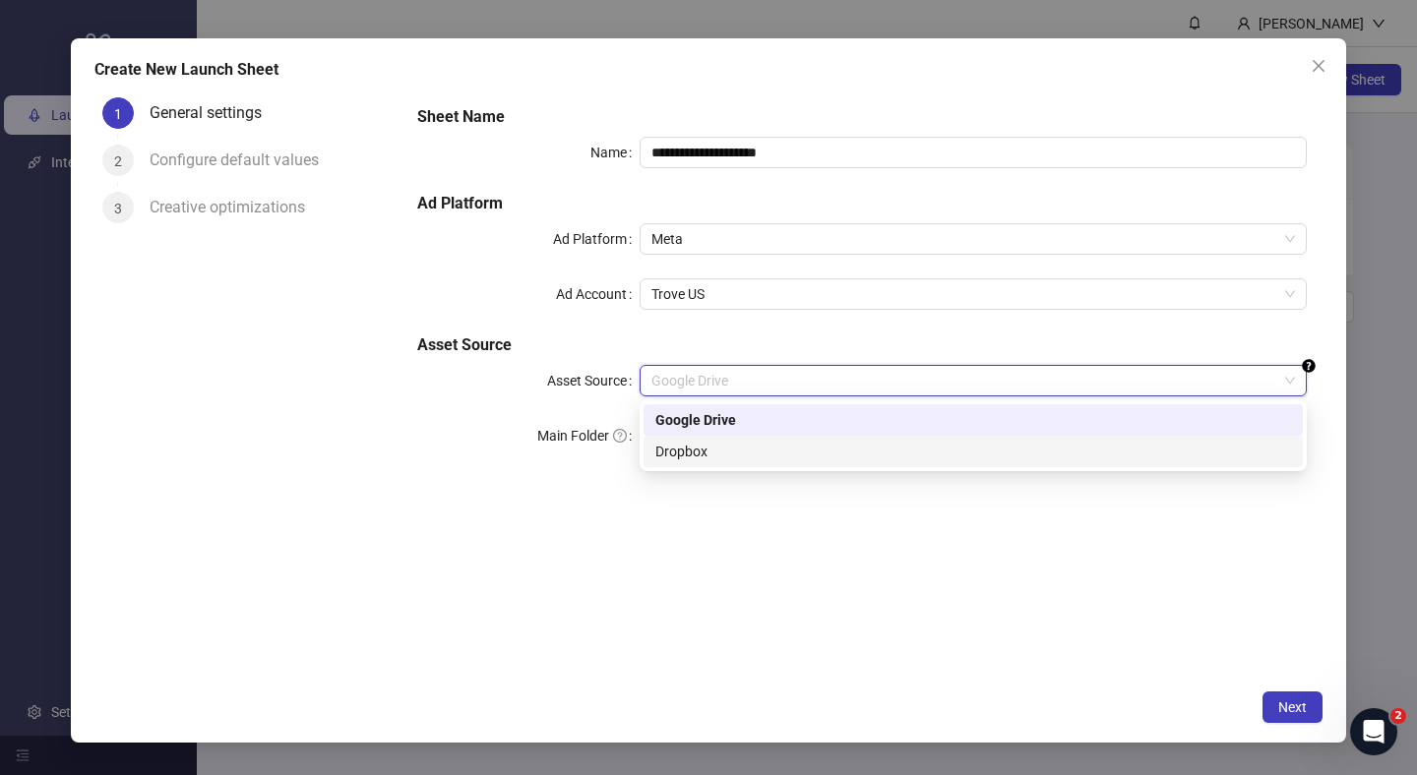
click at [831, 449] on div "Dropbox" at bounding box center [973, 452] width 636 height 22
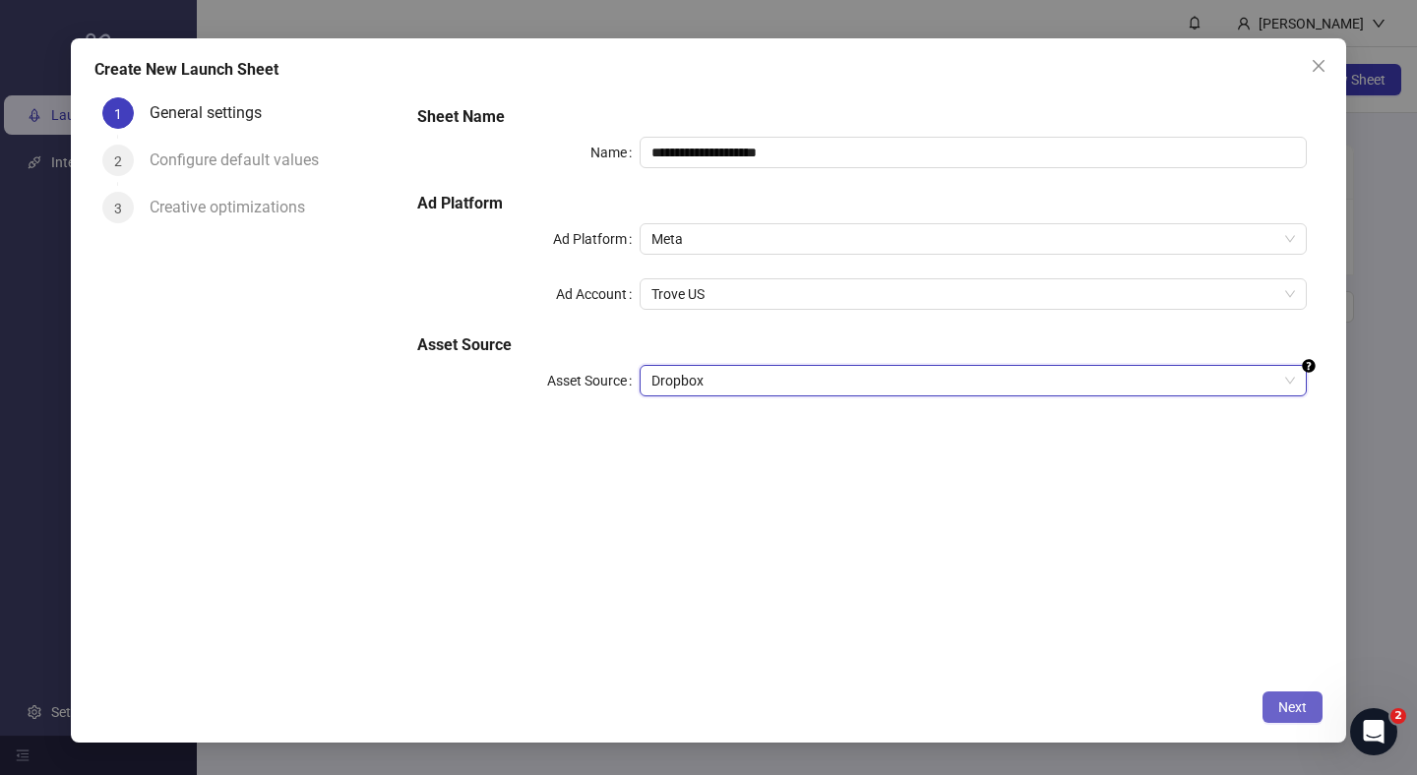
click at [1299, 703] on span "Next" at bounding box center [1292, 708] width 29 height 16
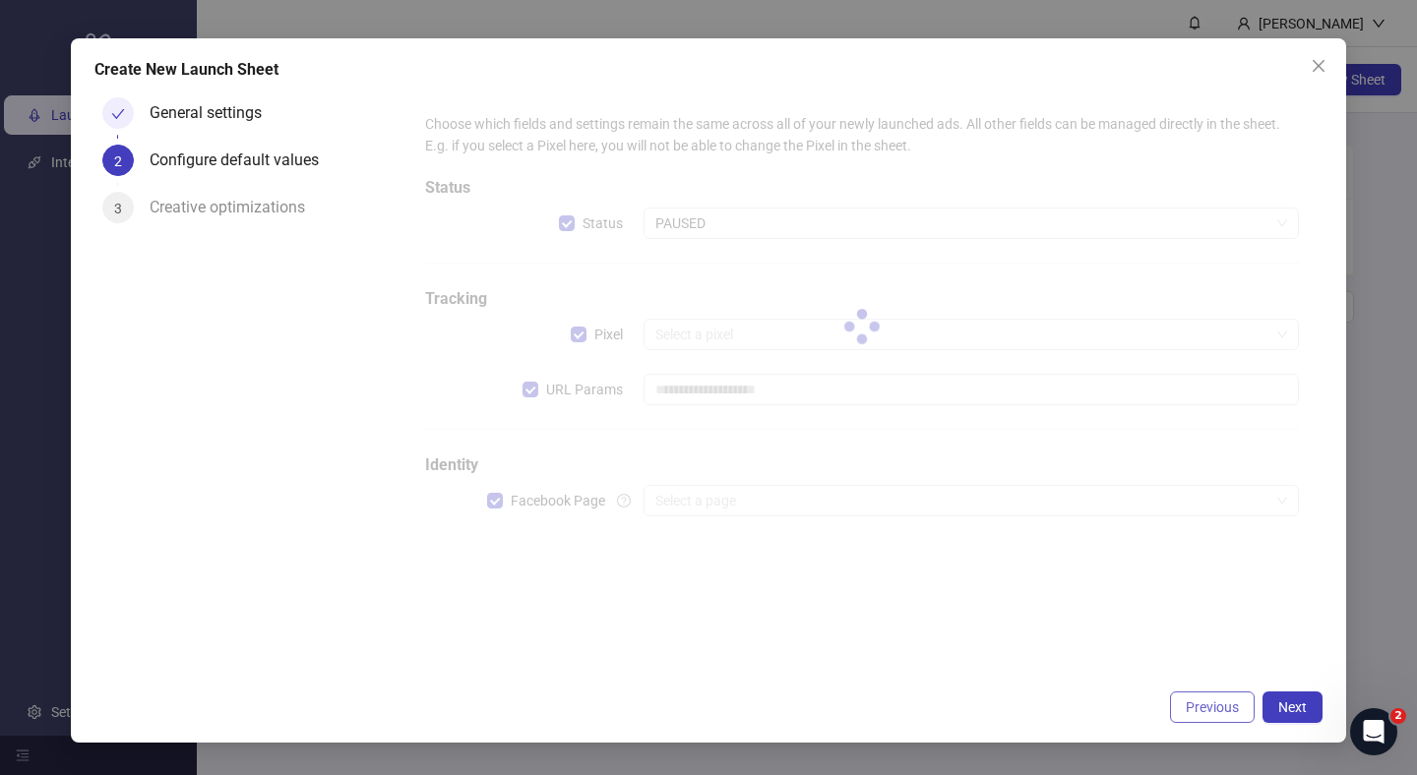
type input "**********"
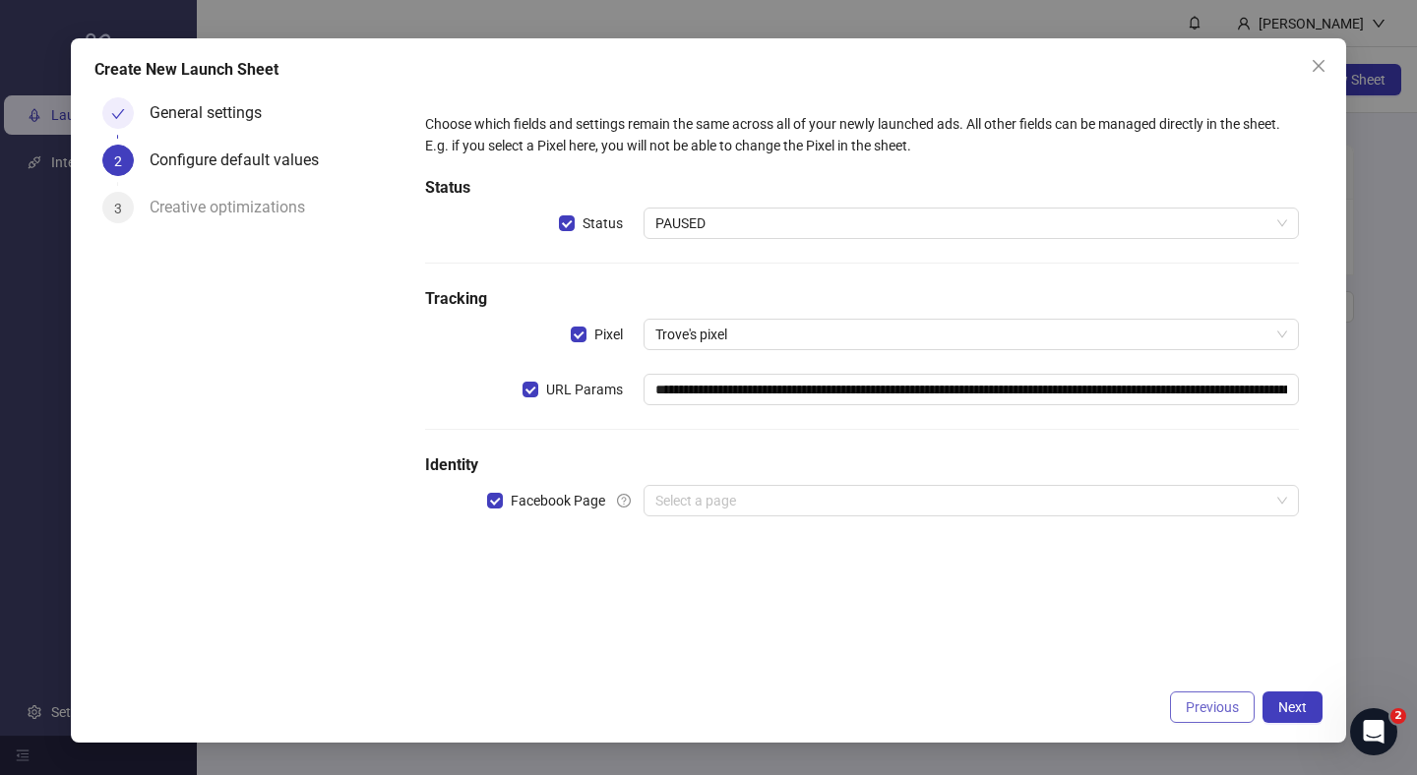
click at [1217, 708] on span "Previous" at bounding box center [1212, 708] width 53 height 16
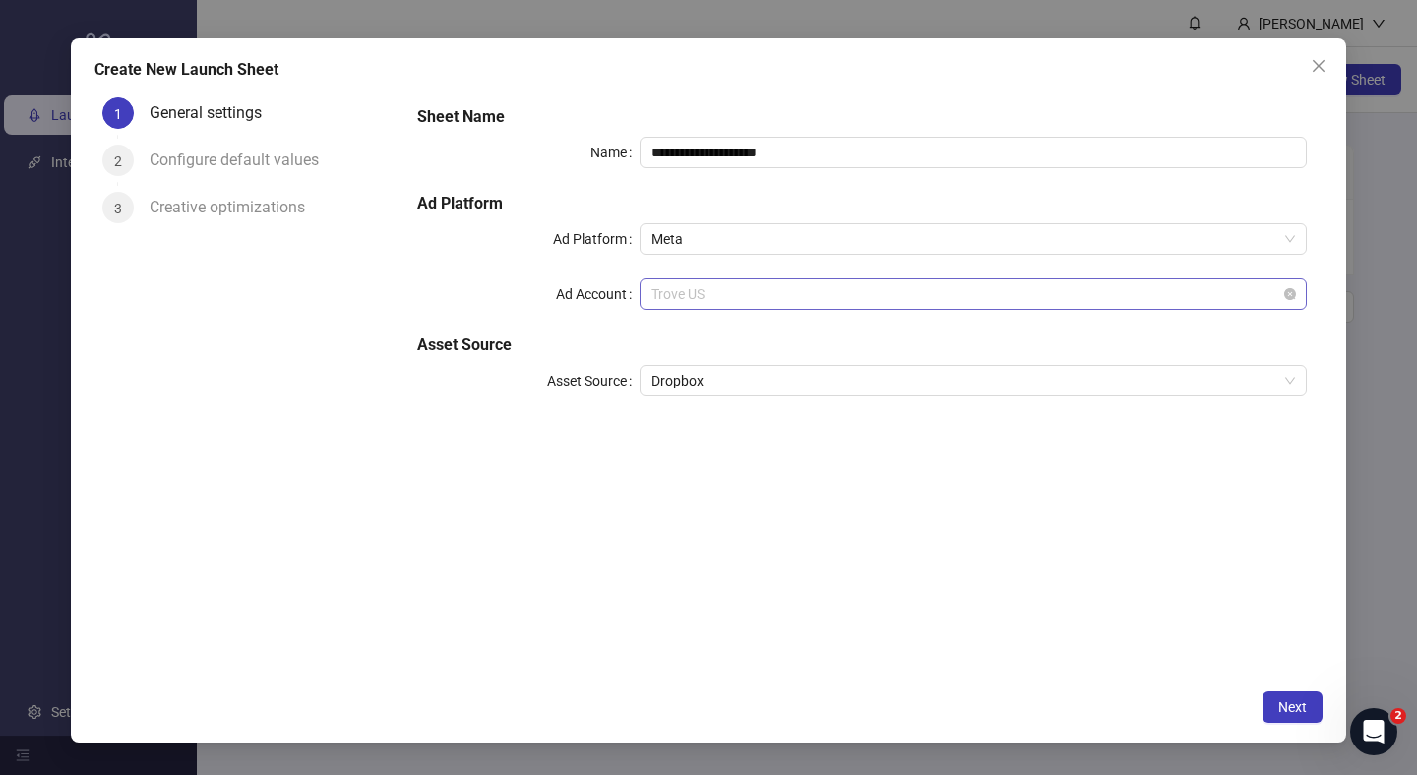
click at [767, 293] on span "Trove US" at bounding box center [973, 294] width 644 height 30
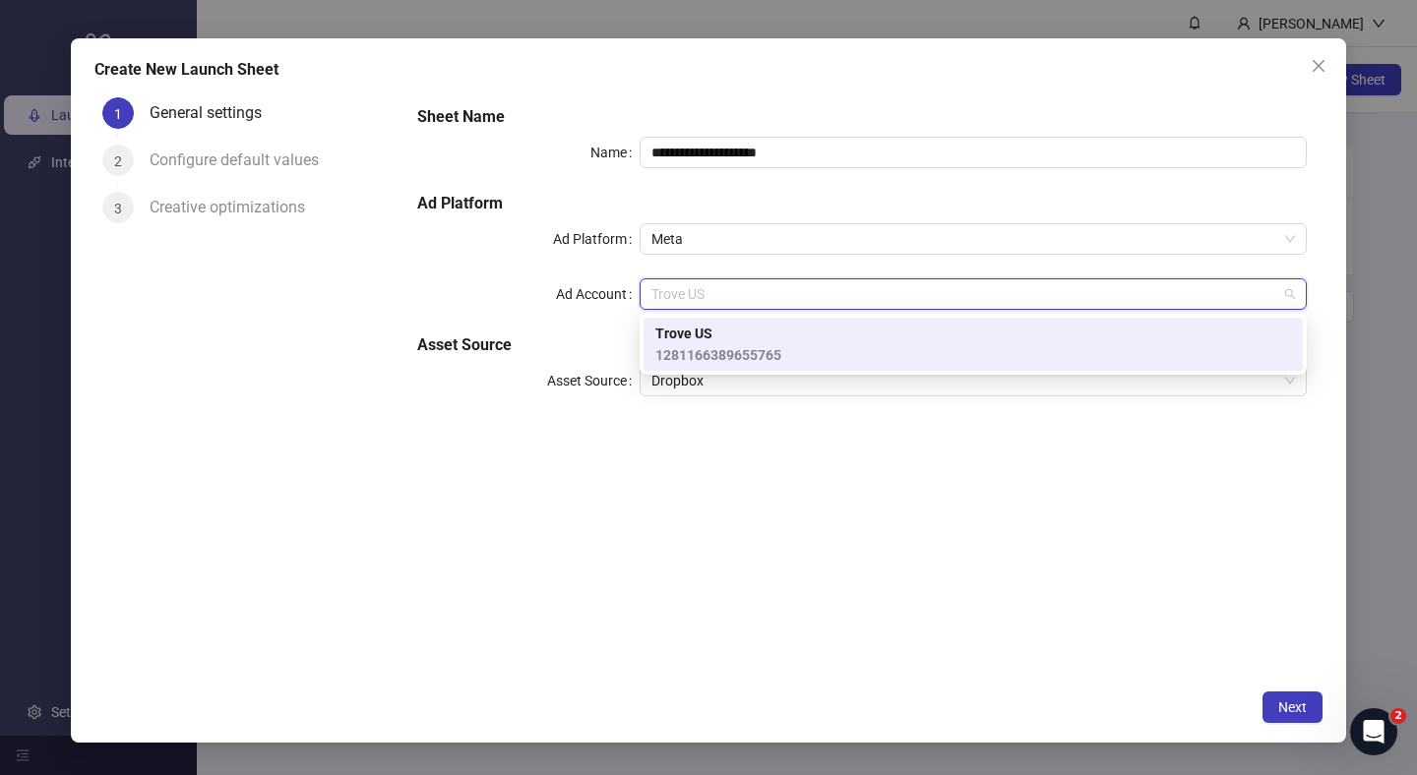
click at [504, 281] on div "Ad Account" at bounding box center [528, 293] width 222 height 31
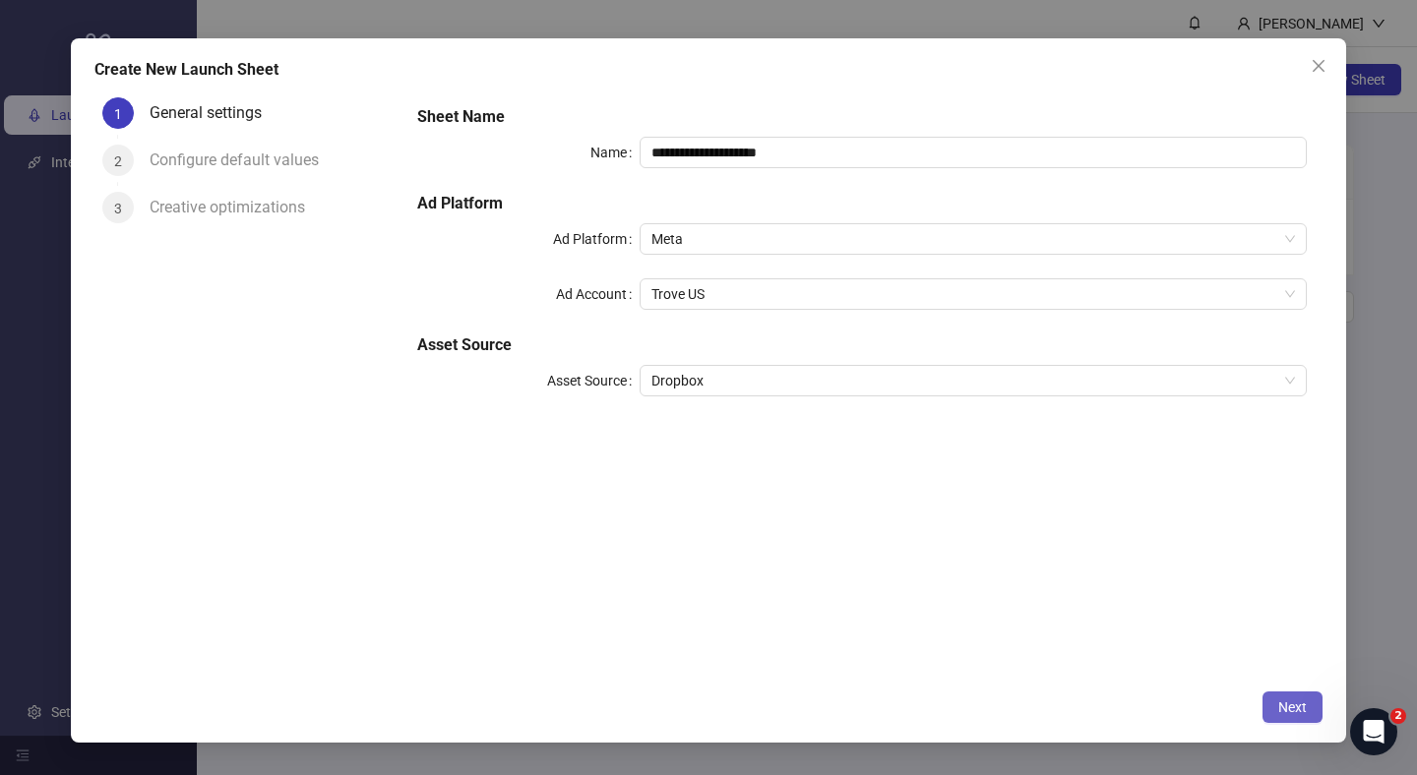
click at [1290, 707] on span "Next" at bounding box center [1292, 708] width 29 height 16
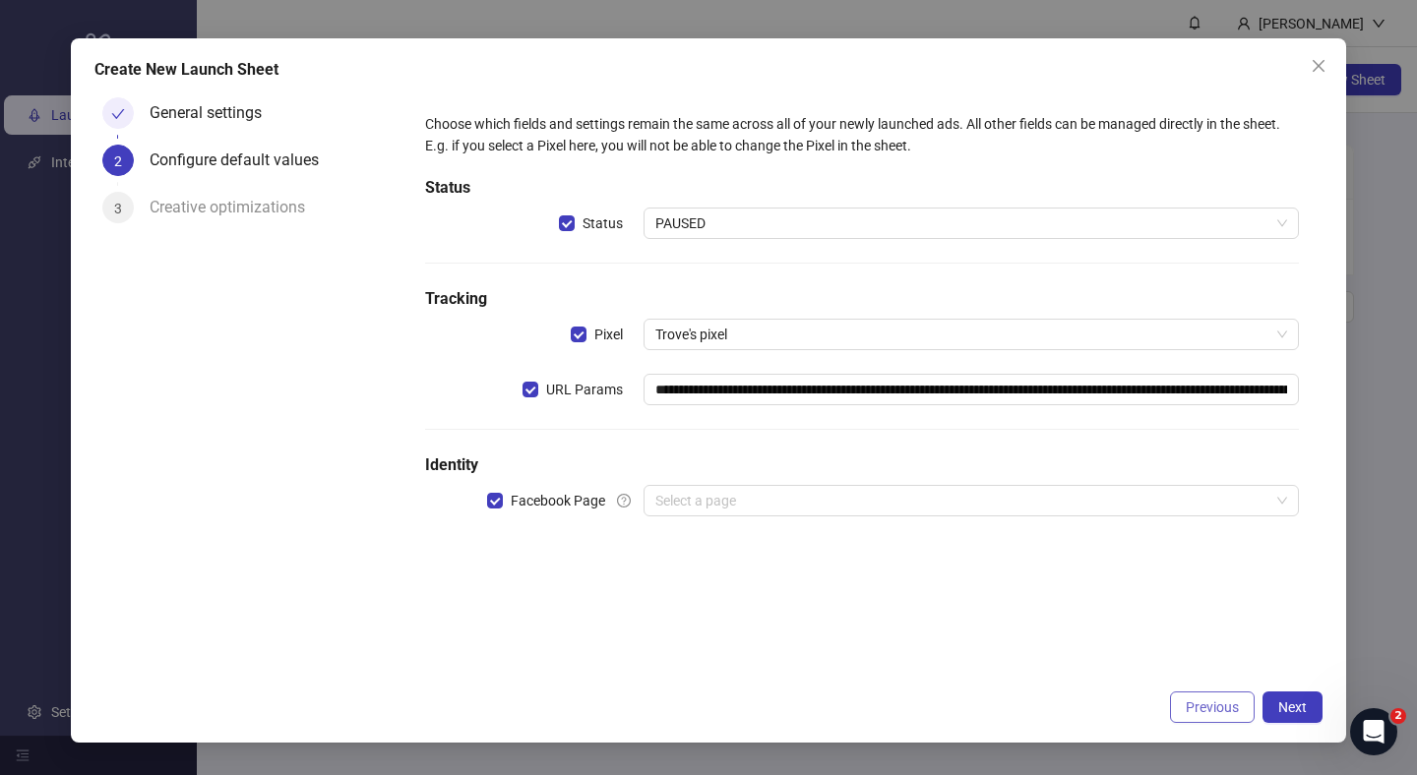
click at [1214, 700] on span "Previous" at bounding box center [1212, 708] width 53 height 16
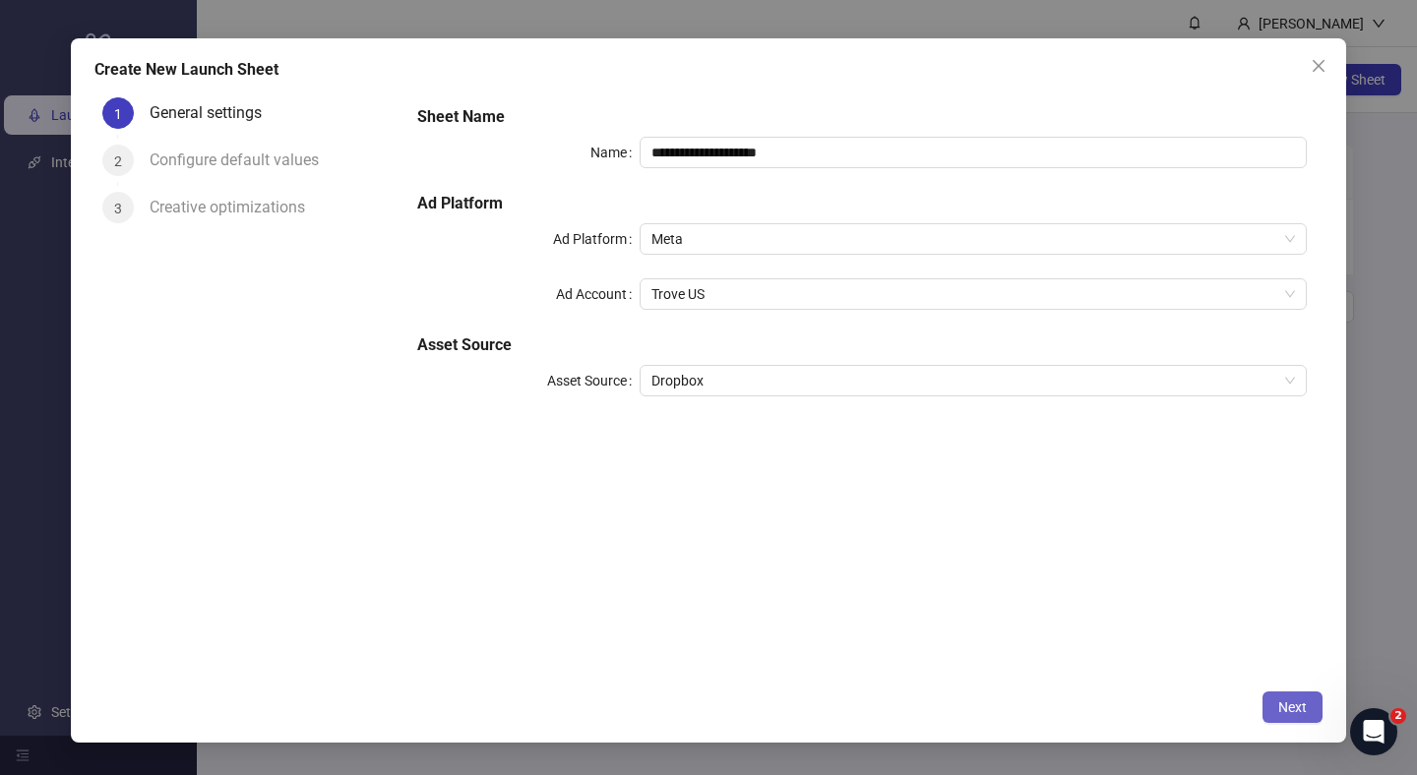
click at [1285, 706] on span "Next" at bounding box center [1292, 708] width 29 height 16
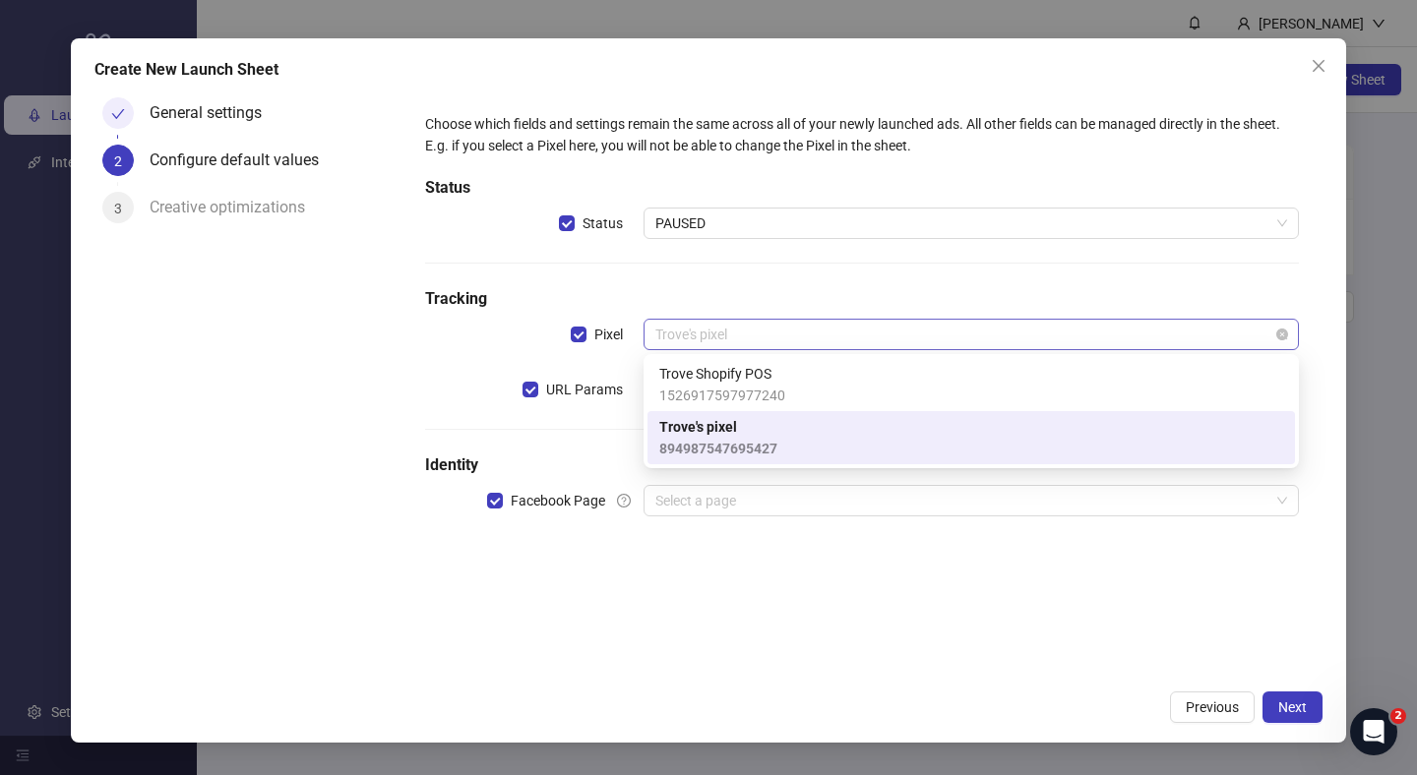
click at [881, 333] on span "Trove's pixel" at bounding box center [971, 335] width 632 height 30
click at [942, 279] on div "**********" at bounding box center [862, 326] width 890 height 442
